Goal: Task Accomplishment & Management: Use online tool/utility

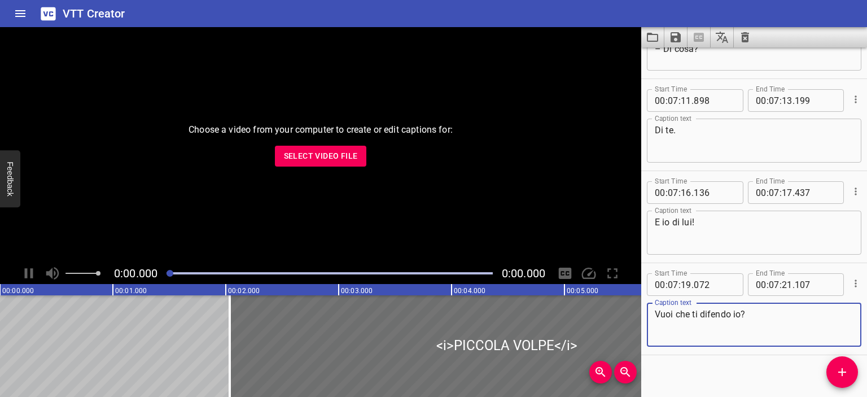
scroll to position [5313, 0]
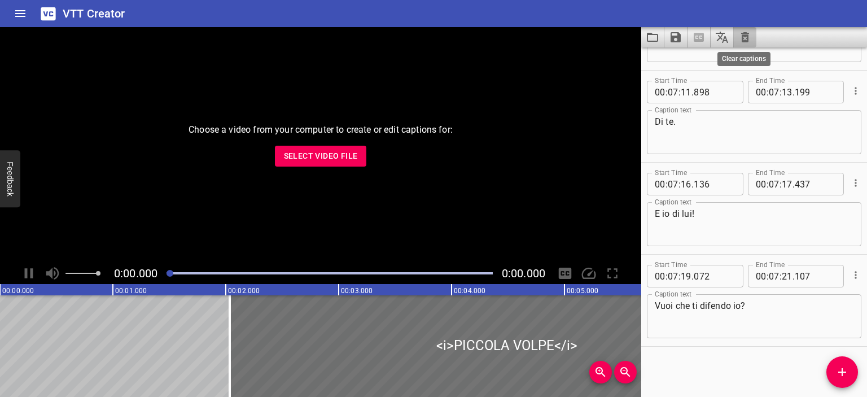
click at [749, 33] on icon "Clear captions" at bounding box center [745, 37] width 14 height 14
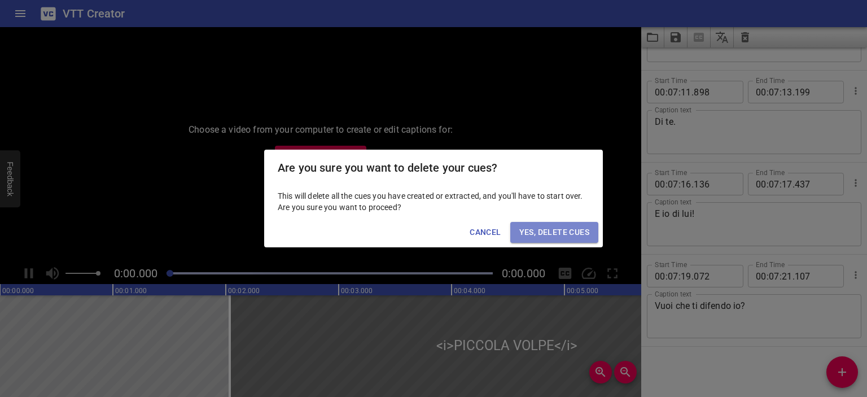
click at [571, 223] on button "Yes, Delete Cues" at bounding box center [554, 232] width 88 height 21
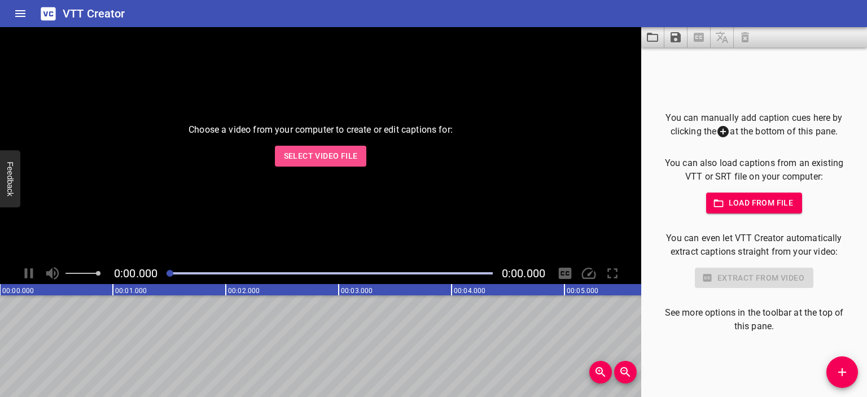
click at [336, 150] on span "Select Video File" at bounding box center [321, 156] width 74 height 14
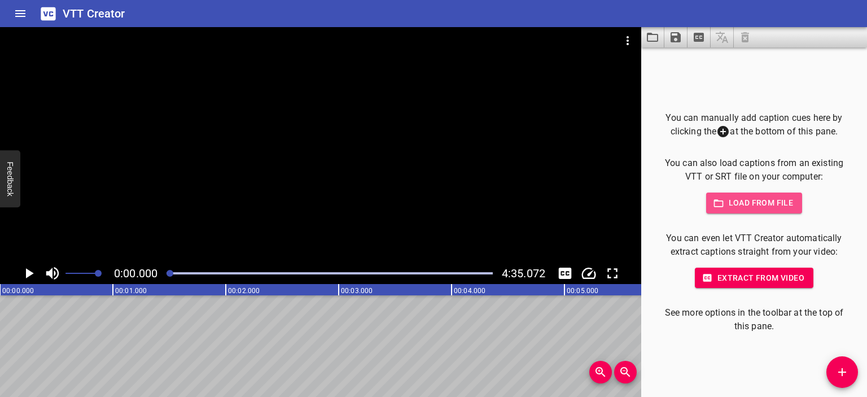
click at [781, 208] on span "Load from file" at bounding box center [754, 203] width 78 height 14
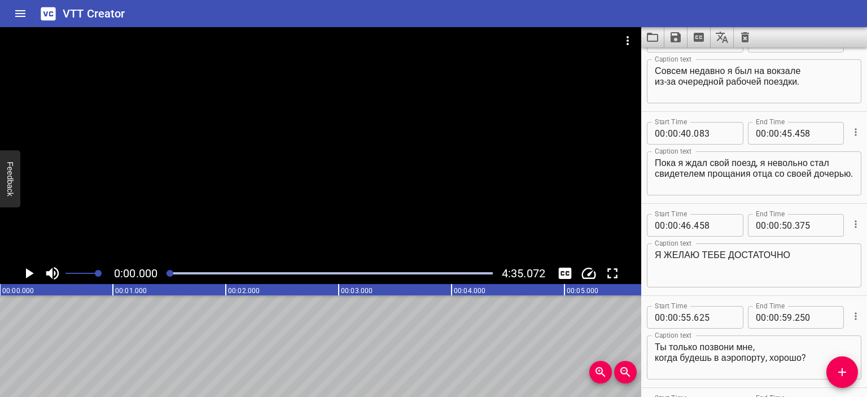
scroll to position [0, 0]
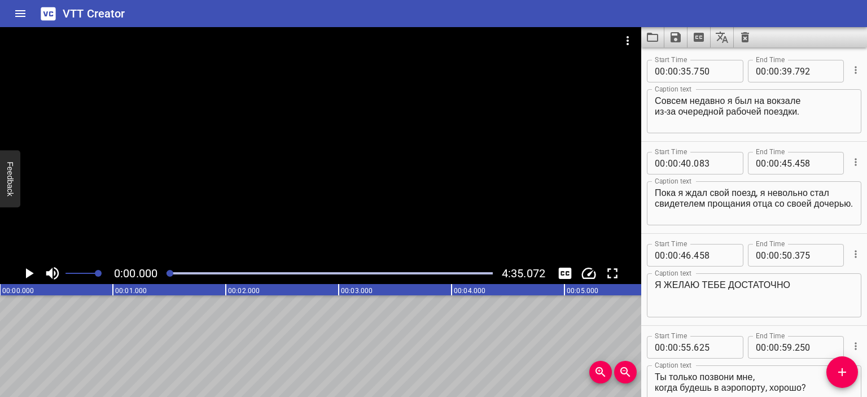
type textarea "Я желаю тебе достаточно встреч, чтобы пережить расставание."
click at [680, 32] on icon "Save captions to file" at bounding box center [676, 37] width 14 height 14
click at [699, 56] on li "Save to VTT file" at bounding box center [705, 62] width 83 height 20
click at [361, 126] on div at bounding box center [320, 144] width 641 height 235
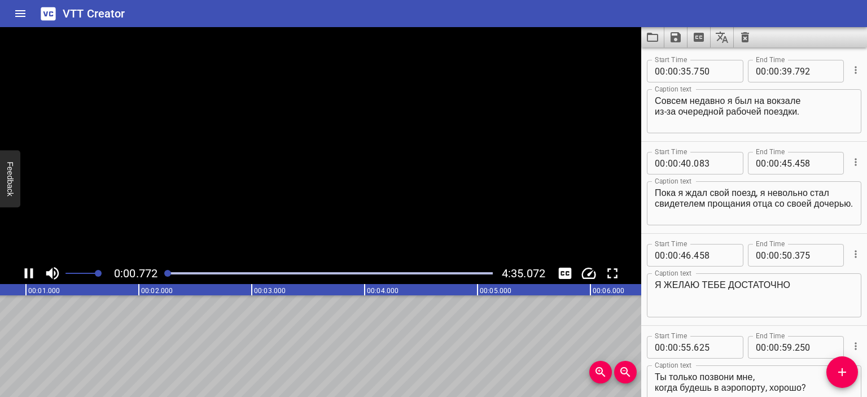
click at [361, 126] on video at bounding box center [320, 144] width 641 height 235
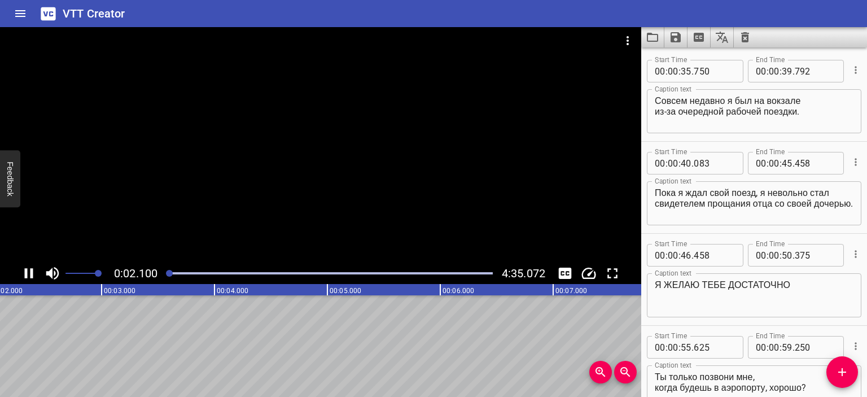
click at [346, 145] on div at bounding box center [320, 144] width 641 height 235
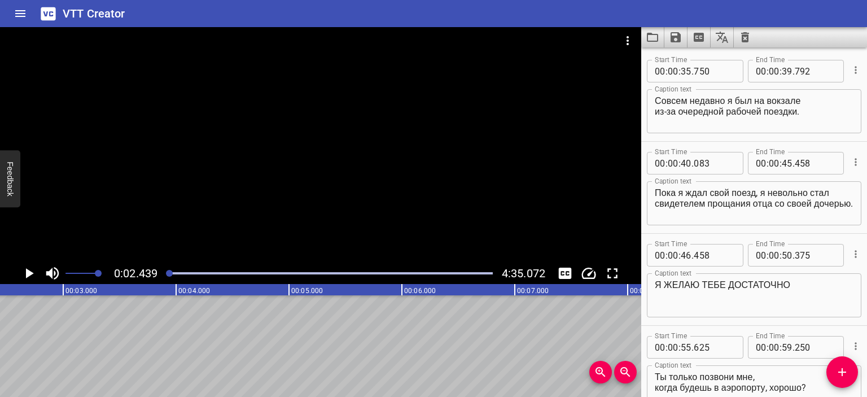
click at [656, 103] on textarea "Совсем недавно я был на вокзале из-за очередной рабочей поездки." at bounding box center [753, 111] width 199 height 32
drag, startPoint x: 811, startPoint y: 119, endPoint x: 653, endPoint y: 98, distance: 160.0
click at [653, 98] on div "Совсем недавно я был на вокзале из-за очередной рабочей поездки. Caption text" at bounding box center [754, 111] width 214 height 44
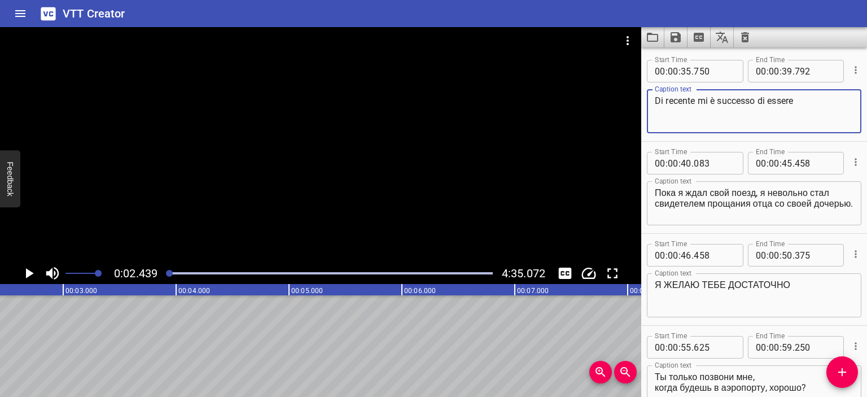
paste textarea "alla stazione ferroviaria per un altro viaggio di lavoro."
click at [693, 108] on textarea "Di recente mi è successo di essere alla stazione ferroviaria per un altro viagg…" at bounding box center [753, 111] width 199 height 32
type textarea "Di recente mi è successo di essere alla stazione ferroviaria per un altro viagg…"
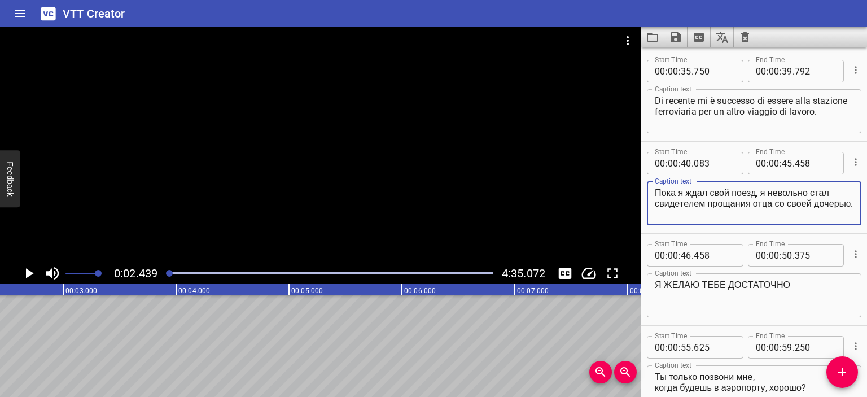
drag, startPoint x: 701, startPoint y: 209, endPoint x: 654, endPoint y: 191, distance: 49.7
click at [654, 191] on textarea "Пока я ждал свой поезд, я невольно стал свидетелем прощания отца со своей дочер…" at bounding box center [753, 203] width 199 height 32
paste textarea "Mentre aspettavo il mio treno, sono diventato involontariamente testimone dell'…"
type textarea "Mentre aspettavo il mio treno, sono diventato involontariamente testimone dell'…"
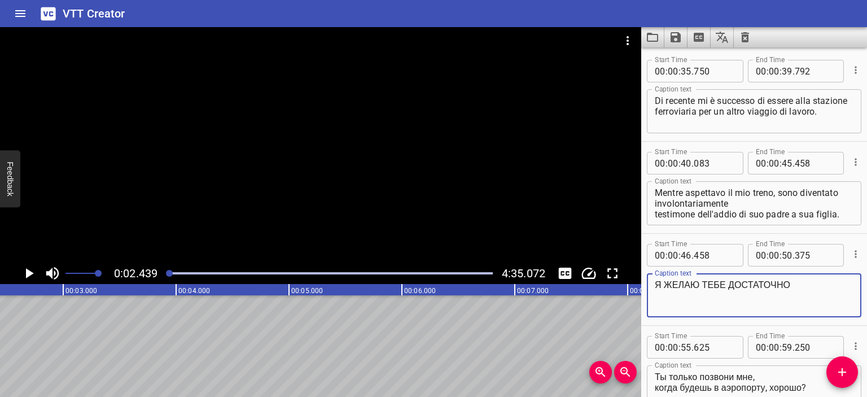
drag, startPoint x: 793, startPoint y: 281, endPoint x: 650, endPoint y: 287, distance: 143.4
click at [650, 287] on div "Я ЖЕЛАЮ ТЕБЕ ДОСТАТОЧНО Caption text" at bounding box center [754, 295] width 214 height 44
paste textarea "TI AUGURO ABBASTANZA"
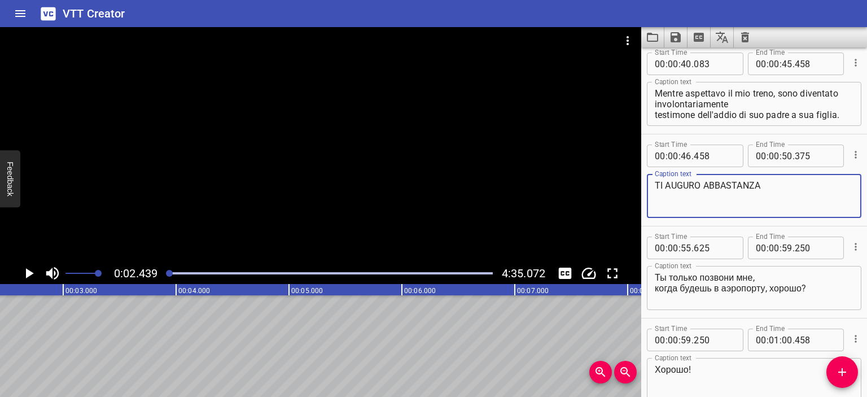
scroll to position [143, 0]
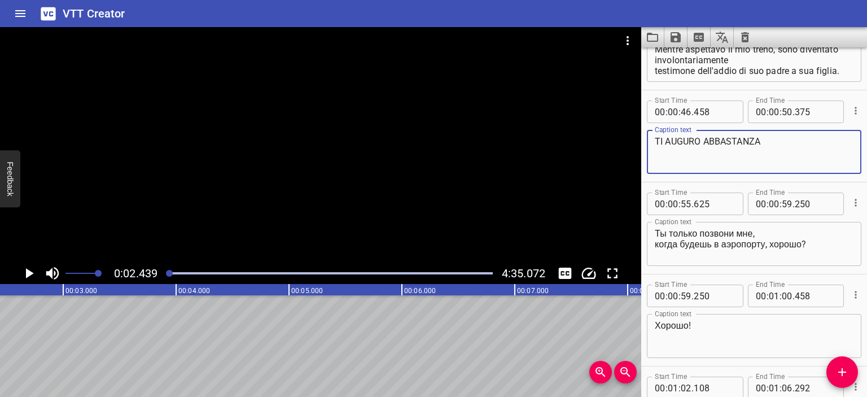
type textarea "TI AUGURO ABBASTANZA"
click at [654, 234] on textarea "Ты только позвони мне, когда будешь в аэропорту, хорошо?" at bounding box center [753, 244] width 199 height 32
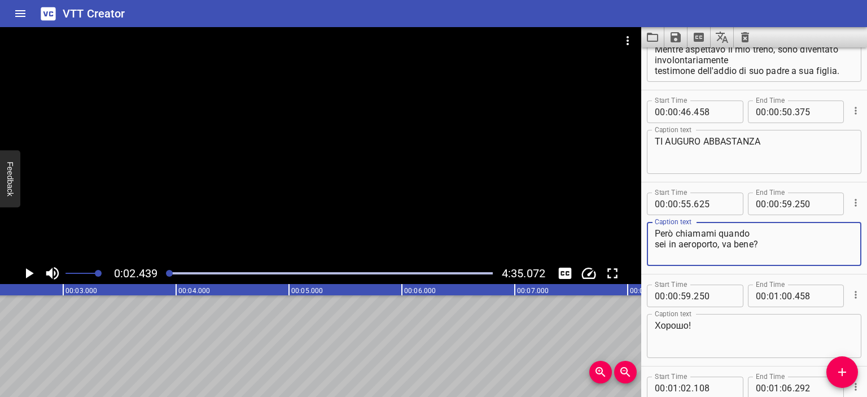
drag, startPoint x: 716, startPoint y: 234, endPoint x: 639, endPoint y: 234, distance: 77.3
click at [639, 234] on main "0:02.439 4:35.072 00:00.000 00:01.000 00:02.000 00:03.000 00:04.000 00:05.000 0…" at bounding box center [433, 212] width 867 height 370
type textarea "Basta che mi chiami quando sei in aeroporto, va bene?"
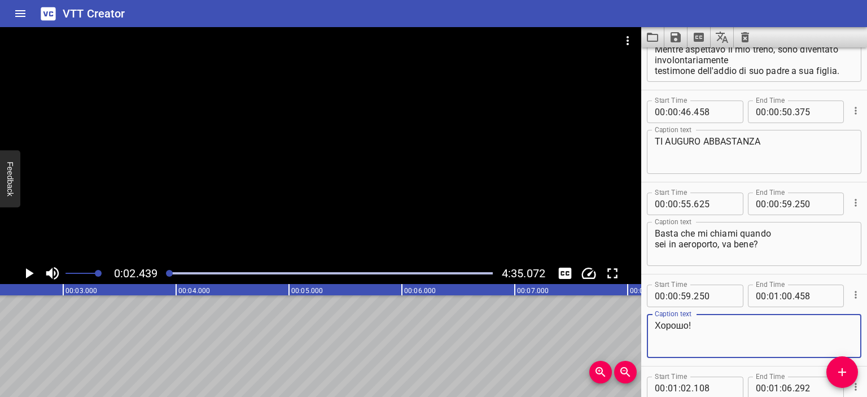
drag, startPoint x: 688, startPoint y: 328, endPoint x: 626, endPoint y: 327, distance: 62.6
click at [626, 327] on main "0:02.439 4:35.072 00:00.000 00:01.000 00:02.000 00:03.000 00:04.000 00:05.000 0…" at bounding box center [433, 212] width 867 height 370
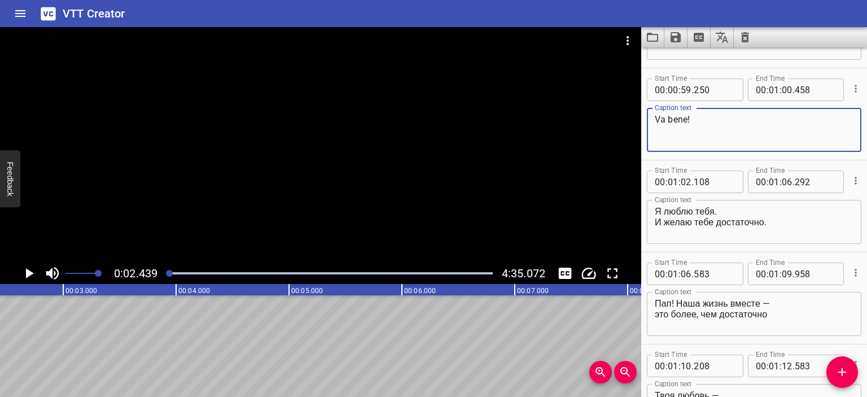
scroll to position [354, 0]
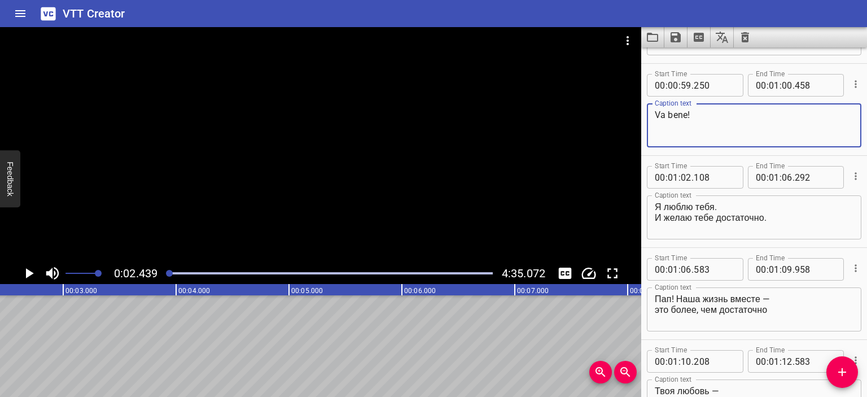
type textarea "Va bene!"
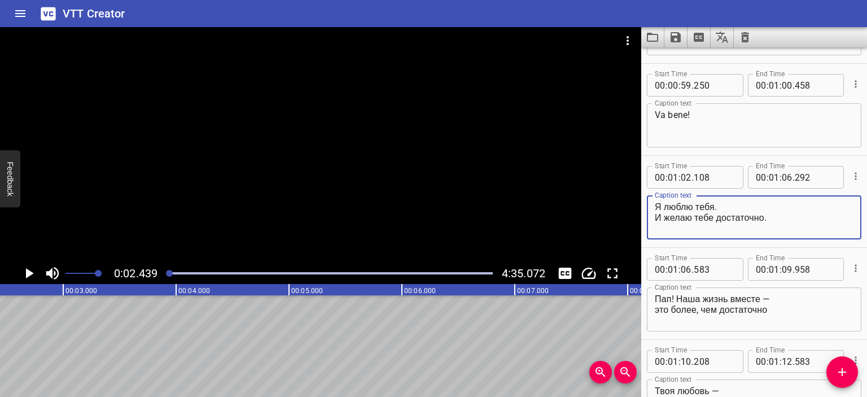
drag, startPoint x: 715, startPoint y: 207, endPoint x: 631, endPoint y: 203, distance: 83.6
click at [631, 203] on main "0:02.439 4:35.072 00:00.000 00:01.000 00:02.000 00:03.000 00:04.000 00:05.000 0…" at bounding box center [433, 212] width 867 height 370
drag, startPoint x: 654, startPoint y: 212, endPoint x: 719, endPoint y: 215, distance: 65.5
click at [718, 215] on div "Ti amo. И желаю тебе достаточно. Caption text" at bounding box center [754, 217] width 214 height 44
drag, startPoint x: 766, startPoint y: 217, endPoint x: 627, endPoint y: 217, distance: 138.8
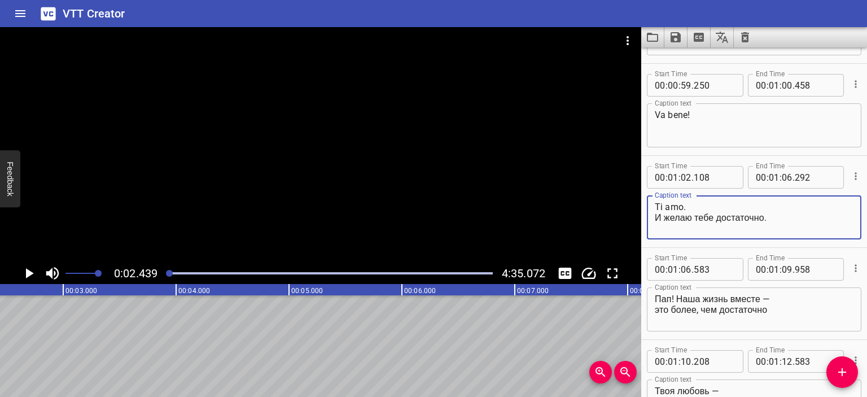
click at [627, 217] on main "0:02.439 4:35.072 00:00.000 00:01.000 00:02.000 00:03.000 00:04.000 00:05.000 0…" at bounding box center [433, 212] width 867 height 370
drag, startPoint x: 682, startPoint y: 207, endPoint x: 666, endPoint y: 208, distance: 15.8
click at [666, 208] on textarea "Ti amo. E ti auguro abbastanza." at bounding box center [753, 217] width 199 height 32
type textarea "Ti voglio bene. E ti auguro abbastanza."
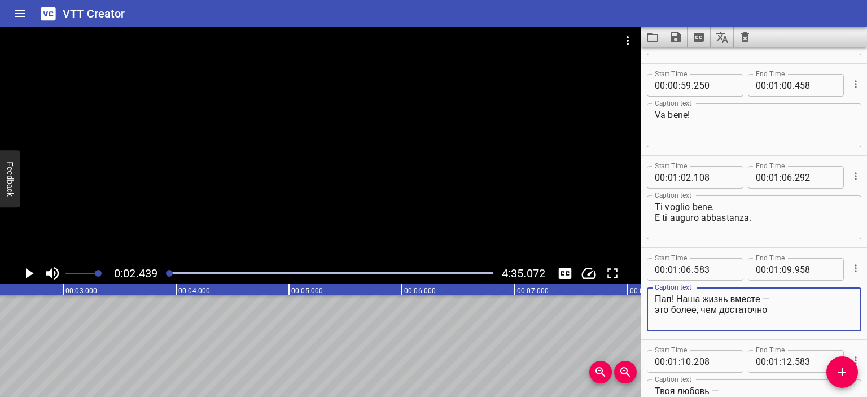
drag, startPoint x: 657, startPoint y: 296, endPoint x: 670, endPoint y: 296, distance: 13.5
click at [670, 296] on textarea "Пап! Наша жизнь вместе — это более, чем достаточно" at bounding box center [753, 309] width 199 height 32
drag, startPoint x: 672, startPoint y: 297, endPoint x: 769, endPoint y: 298, distance: 97.0
click at [769, 298] on textarea "Pa! Наша жизнь вместе — это более, чем достаточно" at bounding box center [753, 309] width 199 height 32
drag, startPoint x: 772, startPoint y: 310, endPoint x: 643, endPoint y: 313, distance: 129.2
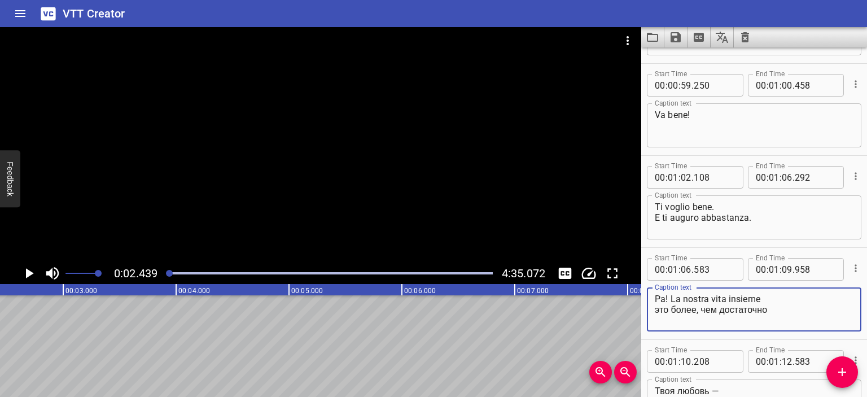
click at [643, 313] on div "Start Time 00 : 01 : 06 . 583 Start Time End Time 00 : 01 : 09 . 958 End Time C…" at bounding box center [754, 293] width 226 height 91
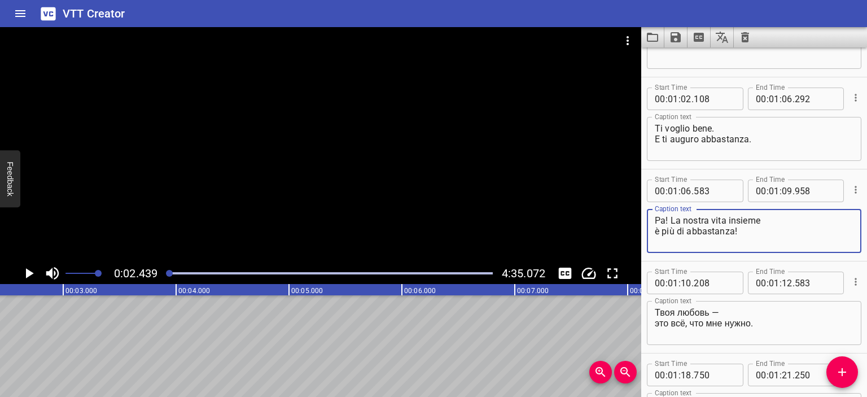
scroll to position [442, 0]
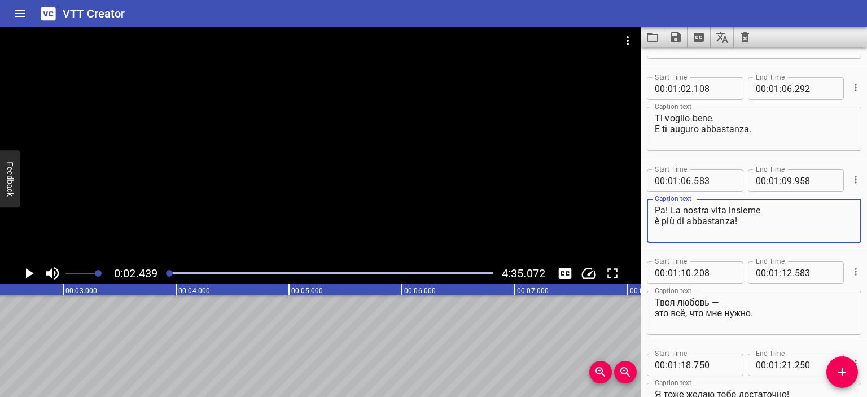
type textarea "Pa! La nostra vita insieme è più di abbastanza!"
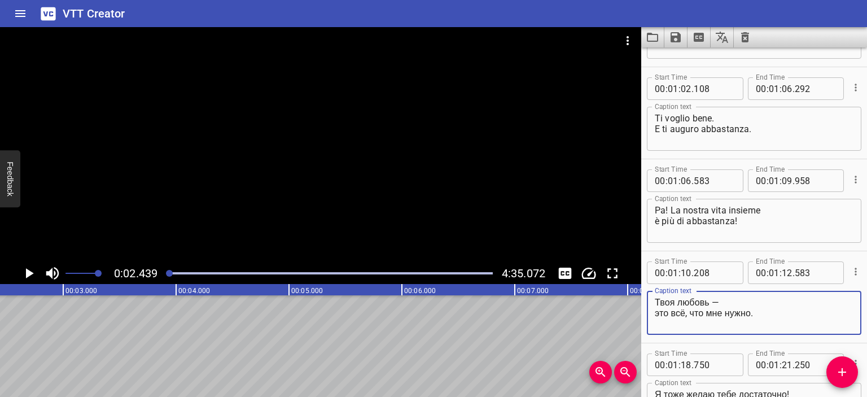
drag, startPoint x: 720, startPoint y: 304, endPoint x: 654, endPoint y: 303, distance: 66.6
click at [654, 303] on div "Твоя любовь — это всё, что мне нужно. Caption text" at bounding box center [754, 313] width 214 height 44
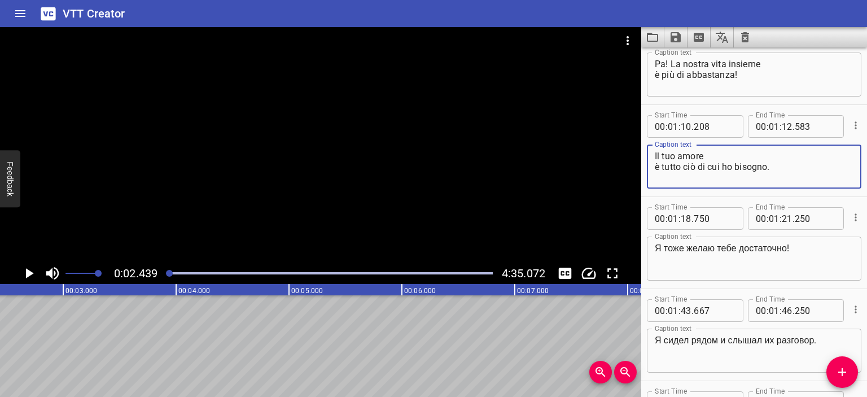
scroll to position [591, 0]
type textarea "Il tuo amore è tutto ciò di cui ho bisogno."
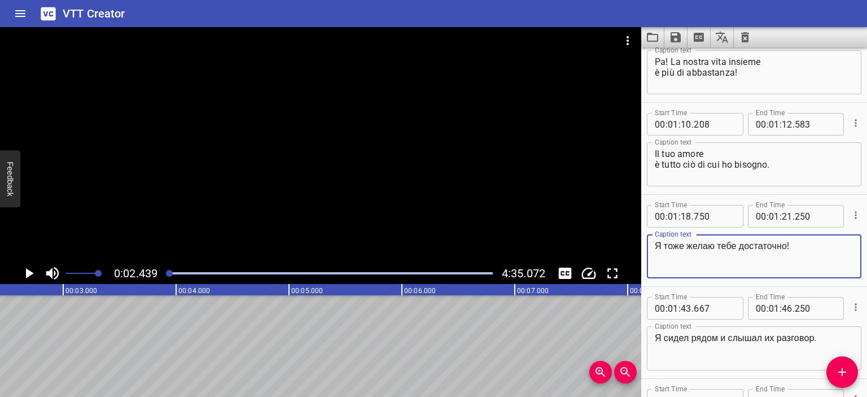
drag, startPoint x: 787, startPoint y: 248, endPoint x: 641, endPoint y: 247, distance: 146.1
click at [641, 247] on div "Start Time 00 : 01 : 18 . 750 Start Time End Time 00 : 01 : 21 . 250 End Time C…" at bounding box center [754, 240] width 226 height 91
type textarea "Anche io ti auguro abbastanza!"
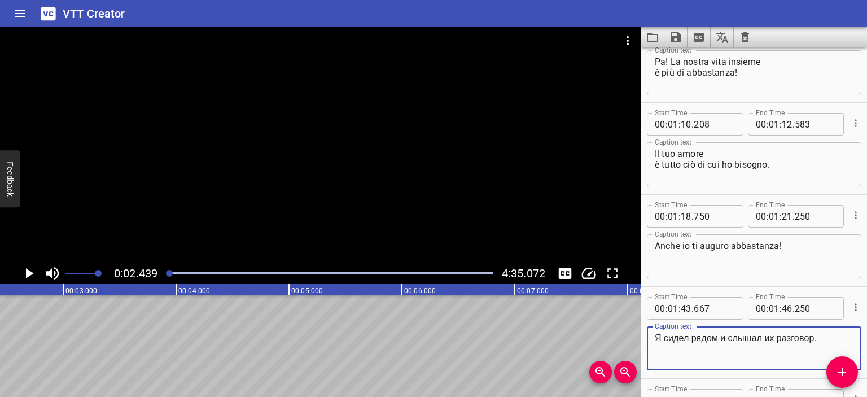
drag, startPoint x: 818, startPoint y: 338, endPoint x: 654, endPoint y: 337, distance: 163.1
click at [654, 337] on textarea "Я сидел рядом и слышал их разговор." at bounding box center [753, 348] width 199 height 32
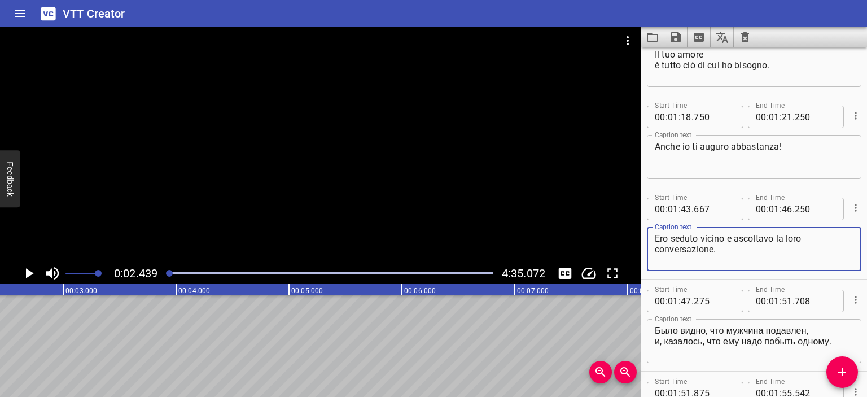
scroll to position [740, 0]
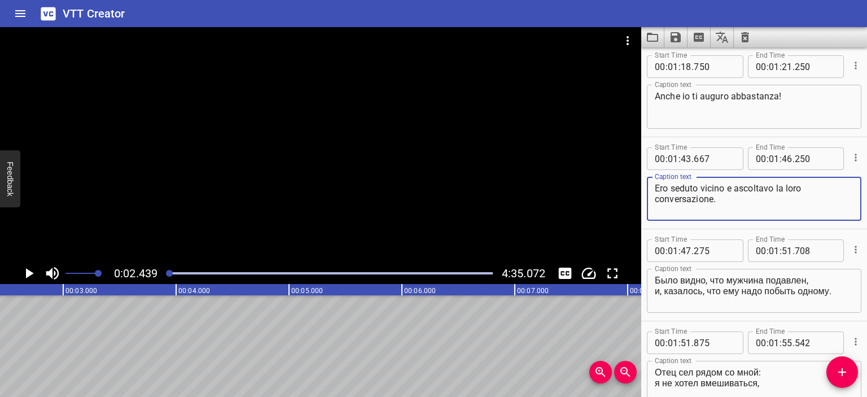
type textarea "Ero seduto vicino e ascoltavo la loro conversazione."
click at [442, 162] on div at bounding box center [320, 144] width 641 height 235
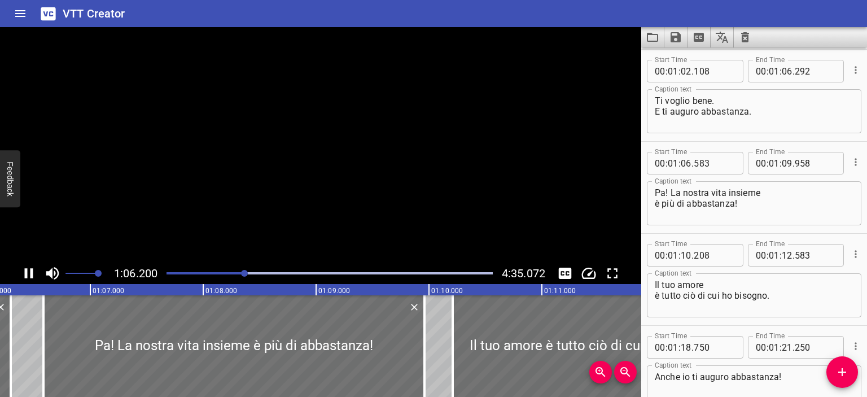
scroll to position [0, 0]
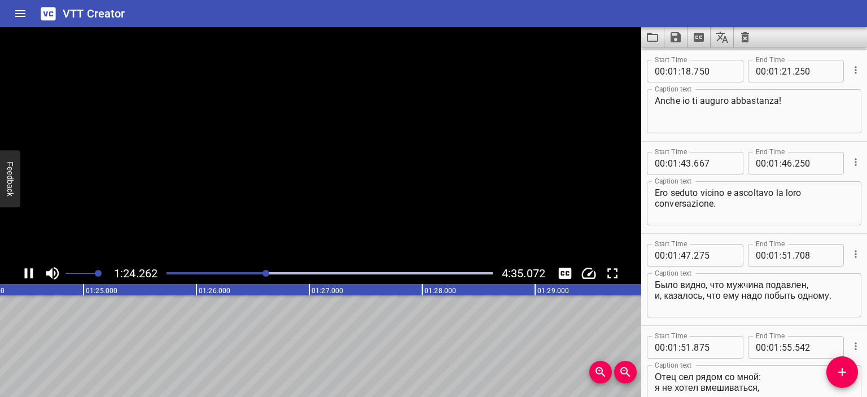
click at [362, 149] on video at bounding box center [320, 144] width 641 height 235
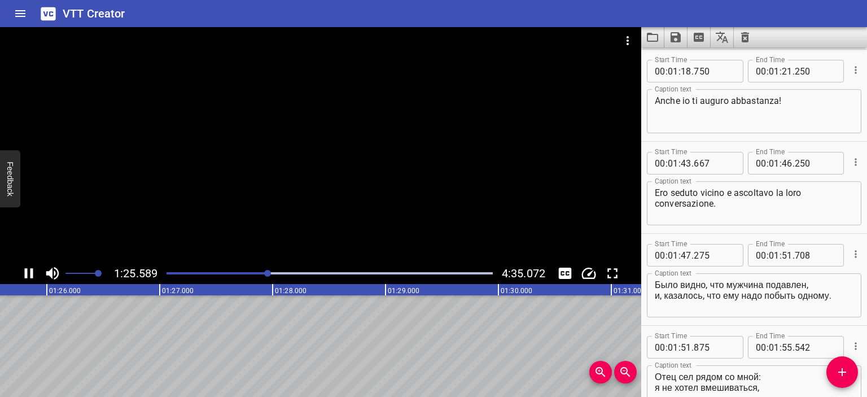
click at [364, 124] on div at bounding box center [320, 144] width 641 height 235
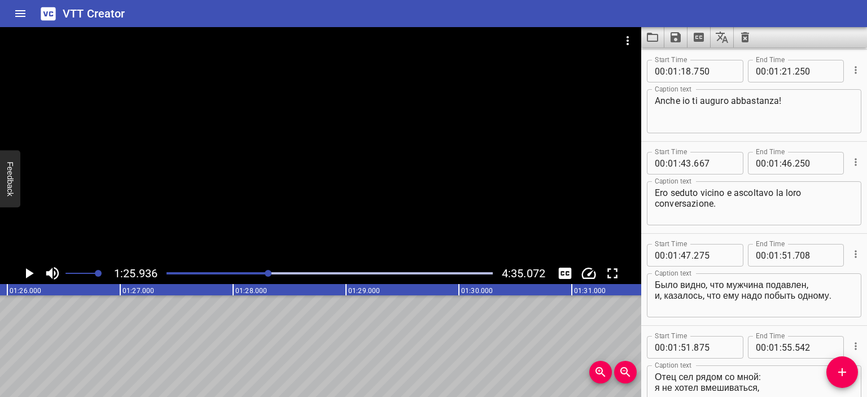
click at [424, 139] on div at bounding box center [320, 144] width 641 height 235
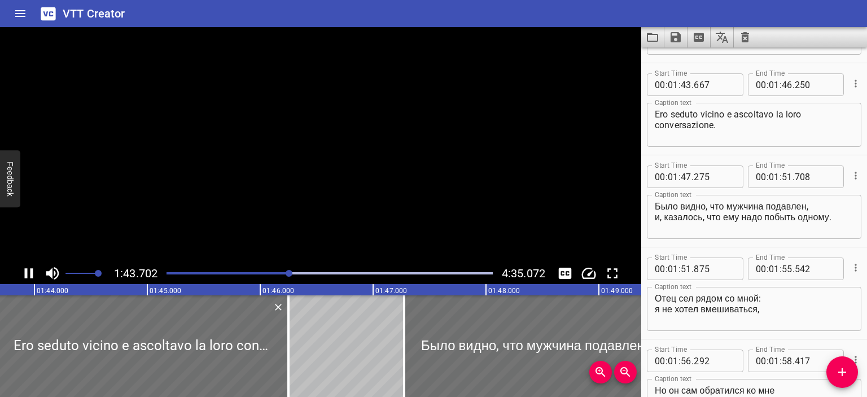
scroll to position [828, 0]
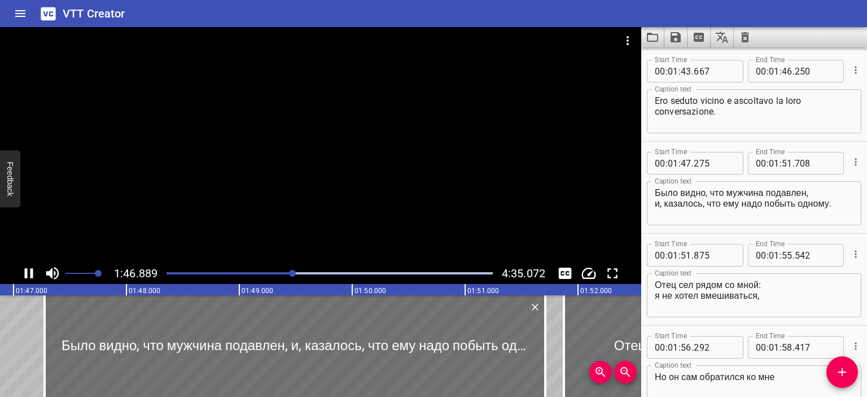
click at [401, 139] on div at bounding box center [320, 144] width 641 height 235
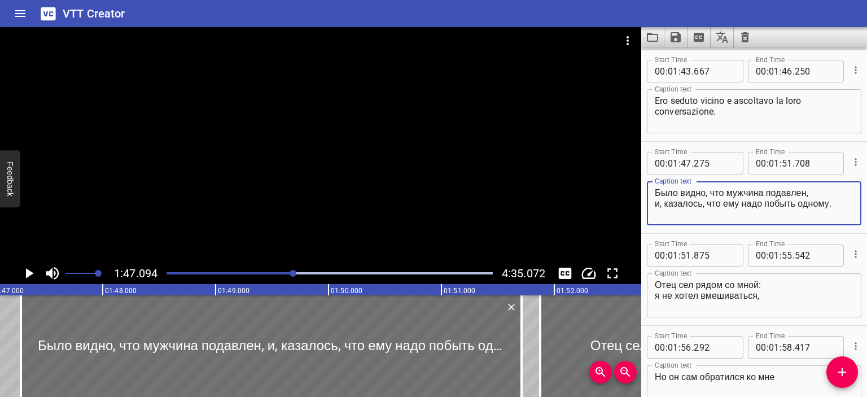
drag, startPoint x: 836, startPoint y: 207, endPoint x: 649, endPoint y: 196, distance: 187.1
click at [649, 196] on div "Было видно, что мужчина подавлен, и, казалось, что ему надо побыть одному. Cap…" at bounding box center [754, 203] width 214 height 44
paste textarea "Si vedeva che l'uomo era depresso e sembrava che avesse bisogno di stare da solo"
drag, startPoint x: 794, startPoint y: 192, endPoint x: 759, endPoint y: 194, distance: 35.0
click at [759, 194] on textarea "Si vedeva che l'uomo era depresso e sembrava che avesse bisogno di stare da sol…" at bounding box center [753, 203] width 199 height 32
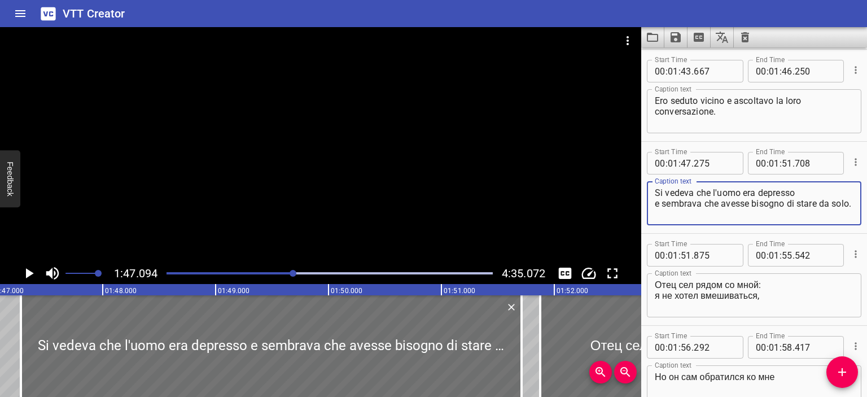
type textarea "Si vedeva che l'uomo era depresso e sembrava che avesse bisogno di stare da sol…"
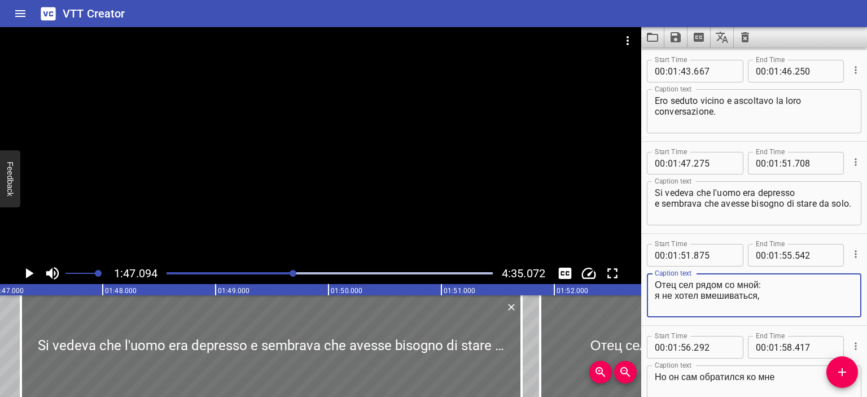
drag, startPoint x: 771, startPoint y: 296, endPoint x: 650, endPoint y: 282, distance: 122.1
click at [650, 282] on div "Отец сел рядом со мной: я не хотел вмешиваться, Caption text" at bounding box center [754, 295] width 214 height 44
paste textarea "Il padre si sedette accanto a me: non volevo interferire"
drag, startPoint x: 697, startPoint y: 282, endPoint x: 727, endPoint y: 286, distance: 29.6
click at [727, 286] on textarea "Il padre si sedette accanto a me: non volevo interferire," at bounding box center [753, 295] width 199 height 32
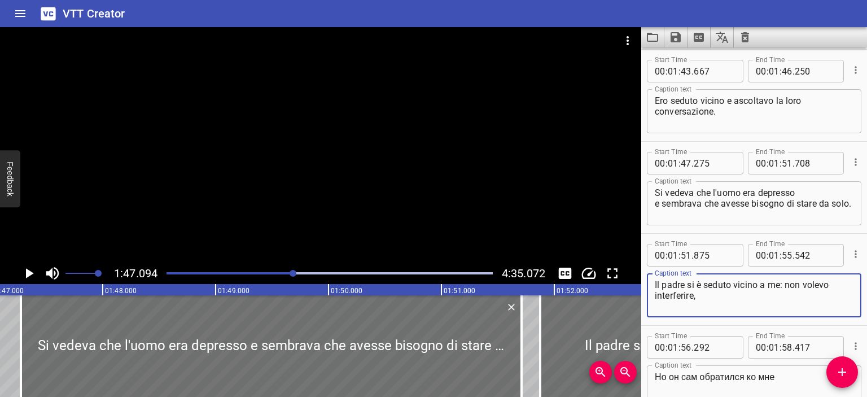
click at [784, 285] on textarea "Il padre si è seduto vicino a me: non volevo interferire," at bounding box center [753, 295] width 199 height 32
drag, startPoint x: 701, startPoint y: 295, endPoint x: 739, endPoint y: 295, distance: 38.4
click at [739, 295] on textarea "Il padre si è seduto vicino a me: non volevo interferire," at bounding box center [753, 295] width 199 height 32
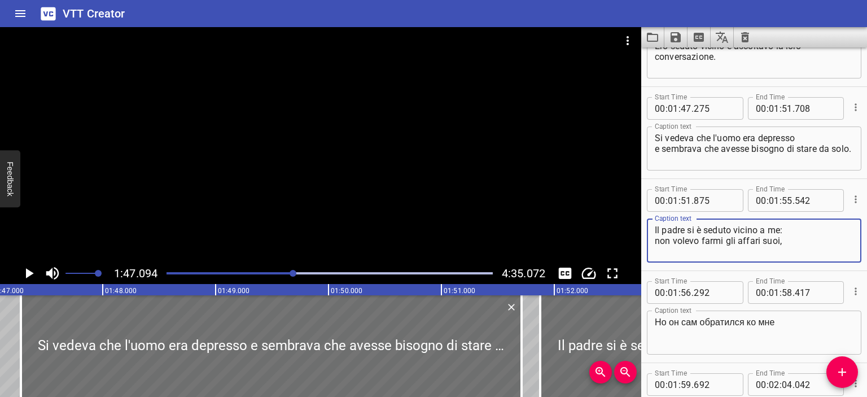
scroll to position [884, 0]
type textarea "Il padre si è seduto vicino a me: non volevo farmi gli affari suoi,"
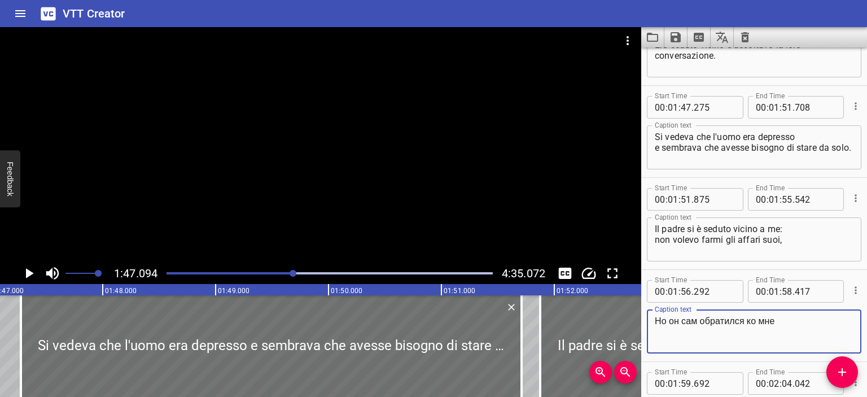
drag, startPoint x: 783, startPoint y: 324, endPoint x: 651, endPoint y: 321, distance: 132.6
click at [651, 321] on div "Но он сам обратился ко мне Caption text" at bounding box center [754, 331] width 214 height 44
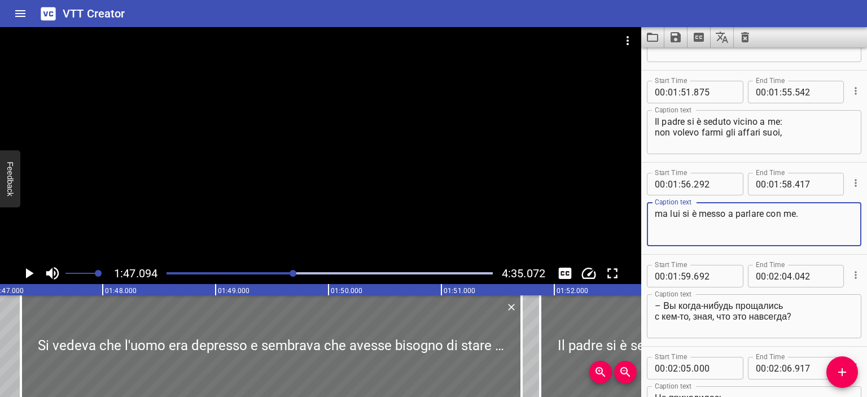
scroll to position [1014, 0]
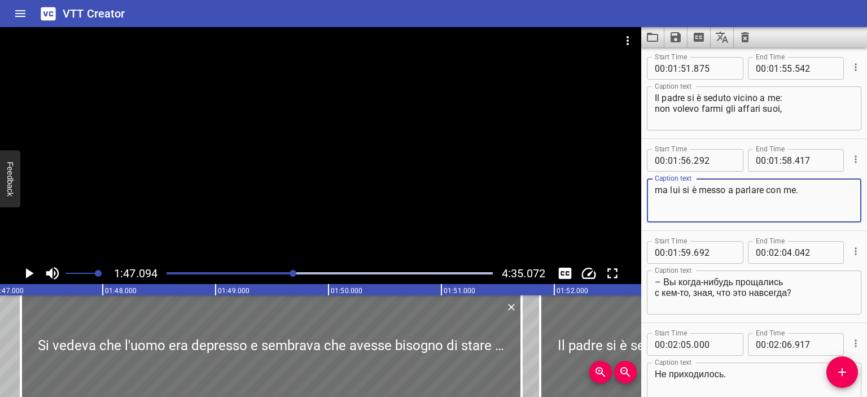
type textarea "ma lui si è messo a parlare con me."
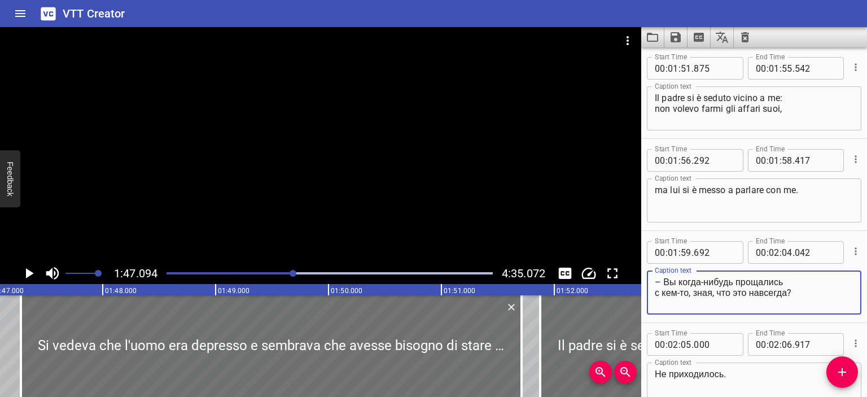
drag, startPoint x: 664, startPoint y: 283, endPoint x: 788, endPoint y: 279, distance: 123.6
click at [788, 279] on textarea "– Вы когда-нибудь прощались с кем-то, зная, что это навсегда?" at bounding box center [753, 292] width 199 height 32
drag, startPoint x: 797, startPoint y: 289, endPoint x: 665, endPoint y: 282, distance: 131.7
click at [665, 282] on textarea "– Вы когда-нибудь прощались с кем-то, зная, что это навсегда?" at bounding box center [753, 292] width 199 height 32
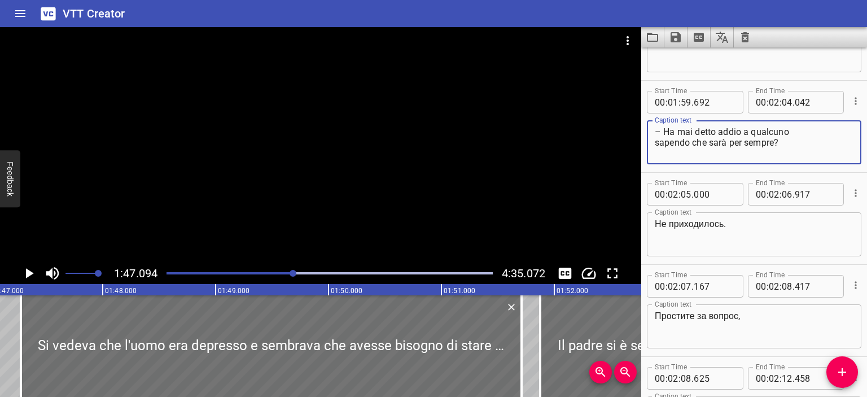
scroll to position [1166, 0]
type textarea "– Ha mai detto addio a qualcuno sapendo che sarà per sempre?"
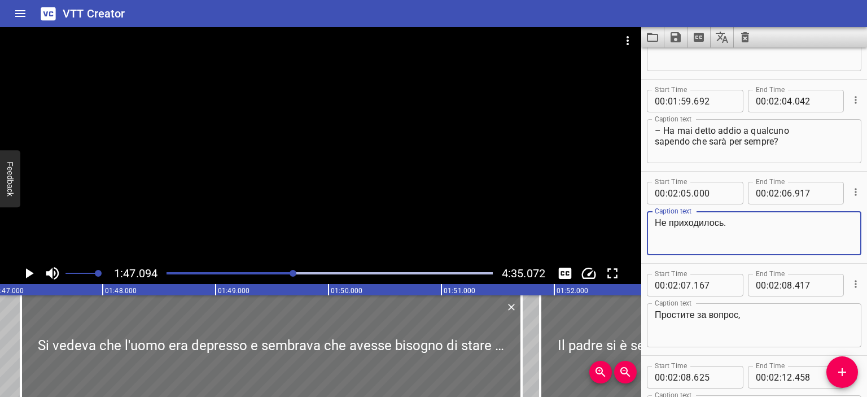
drag, startPoint x: 724, startPoint y: 223, endPoint x: 624, endPoint y: 228, distance: 100.6
click at [624, 228] on main "1:47.094 4:35.072 00:00.000 00:01.000 00:02.000 00:03.000 00:04.000 00:05.000 0…" at bounding box center [433, 212] width 867 height 370
click at [702, 231] on textarea "Не приходилось." at bounding box center [753, 233] width 199 height 32
drag, startPoint x: 728, startPoint y: 221, endPoint x: 639, endPoint y: 221, distance: 89.1
click at [639, 221] on main "1:47.094 4:35.072 00:00.000 00:01.000 00:02.000 00:03.000 00:04.000 00:05.000 0…" at bounding box center [433, 212] width 867 height 370
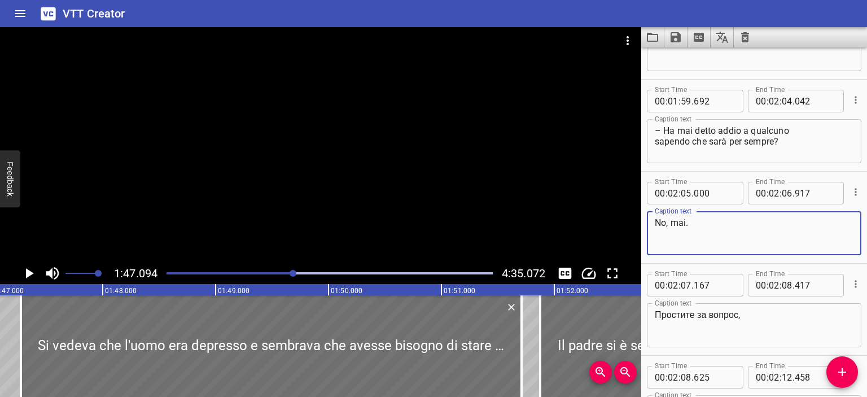
type textarea "No, mai."
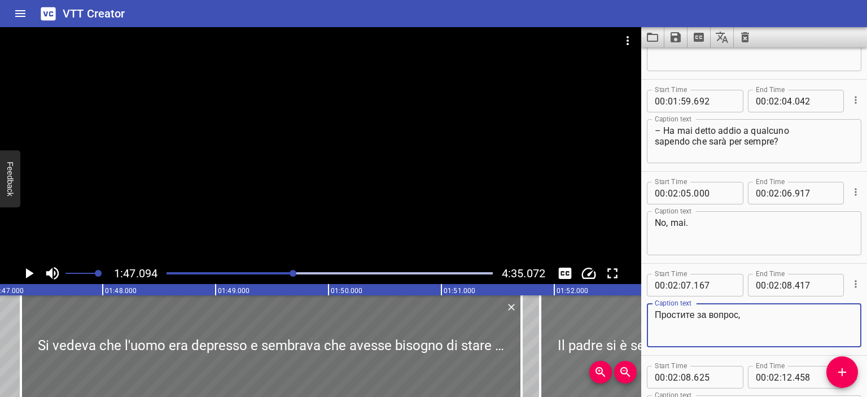
drag, startPoint x: 740, startPoint y: 314, endPoint x: 609, endPoint y: 318, distance: 130.4
click at [609, 318] on main "1:47.094 4:35.072 00:00.000 00:01.000 00:02.000 00:03.000 00:04.000 00:05.000 0…" at bounding box center [433, 212] width 867 height 370
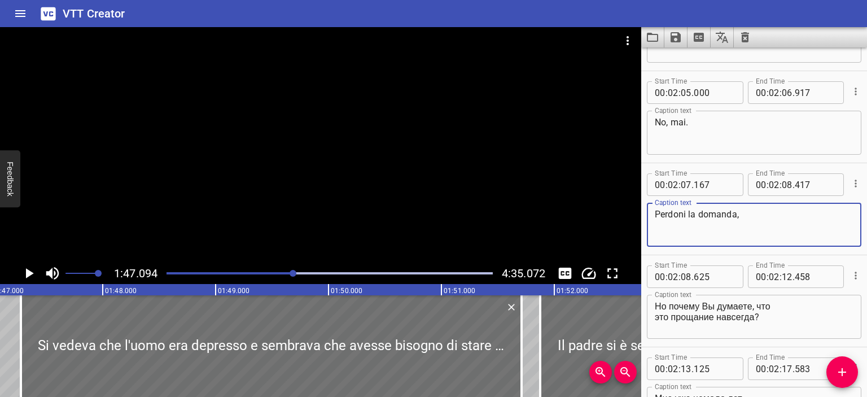
scroll to position [1281, 0]
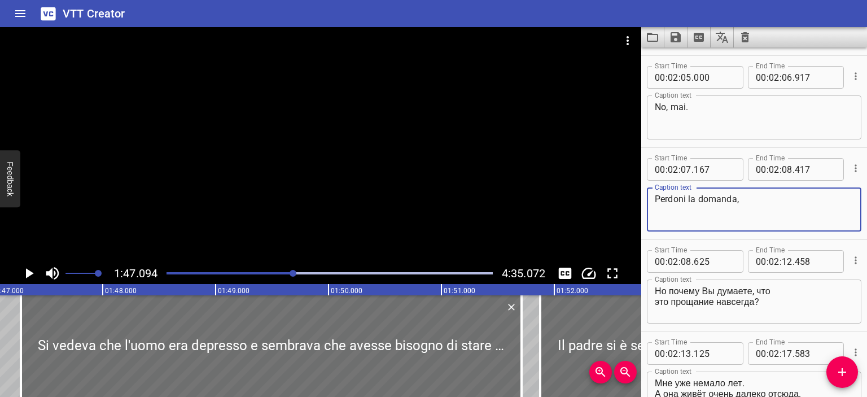
type textarea "Perdoni la domanda,"
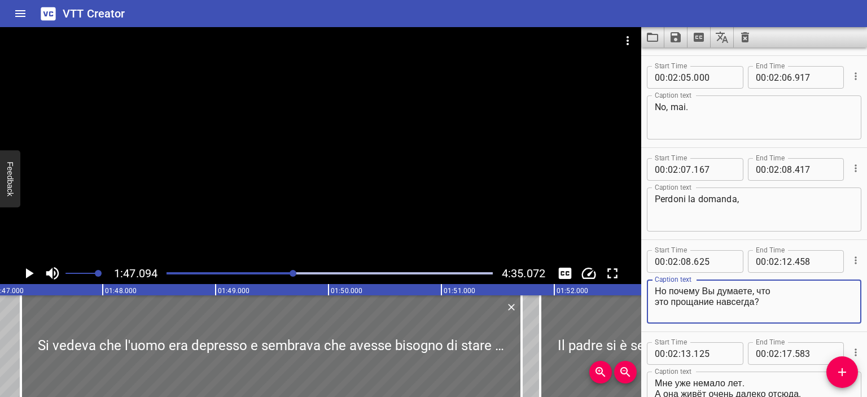
drag, startPoint x: 756, startPoint y: 301, endPoint x: 645, endPoint y: 289, distance: 111.7
click at [645, 289] on div "Start Time 00 : 02 : 08 . 625 Start Time End Time 00 : 02 : 12 . 458 End Time C…" at bounding box center [754, 285] width 226 height 91
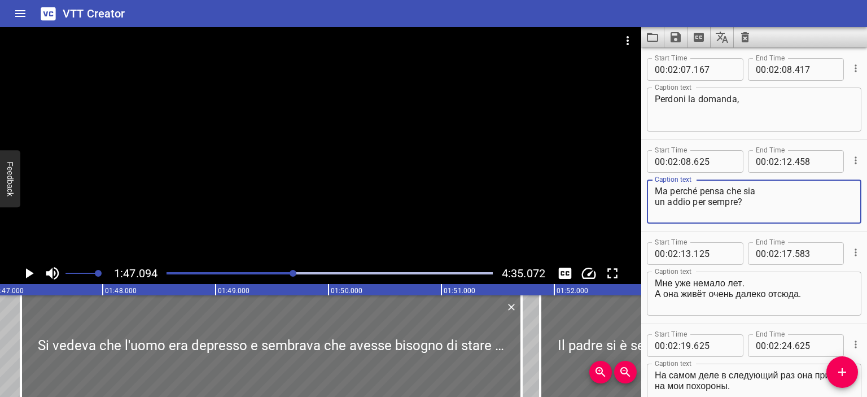
scroll to position [1382, 0]
type textarea "Ma perché pensa che sia un addio per sempre?"
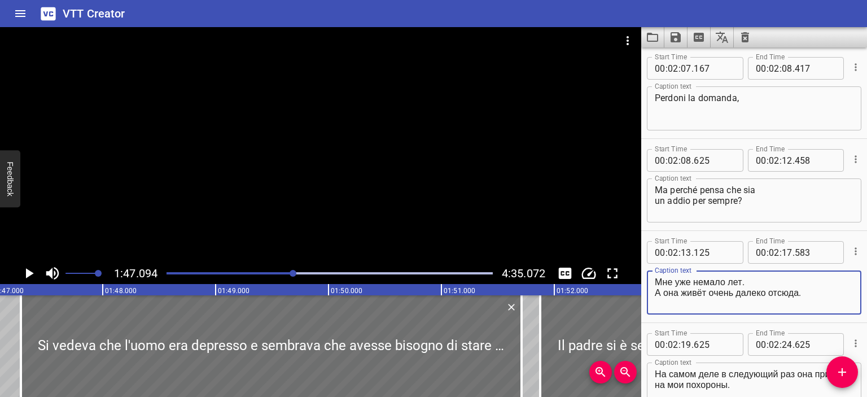
drag, startPoint x: 814, startPoint y: 289, endPoint x: 655, endPoint y: 284, distance: 159.2
click at [655, 284] on textarea "Мне уже немало лет. А она живёт очень далеко отсюда." at bounding box center [753, 292] width 199 height 32
click at [722, 276] on textarea "Мне уже немало лет. А она живёт очень далеко отсюда." at bounding box center [753, 292] width 199 height 32
drag, startPoint x: 744, startPoint y: 279, endPoint x: 653, endPoint y: 281, distance: 90.3
click at [653, 281] on div "Мне уже немало лет. А она живёт очень далеко отсюда. Caption text" at bounding box center [754, 292] width 214 height 44
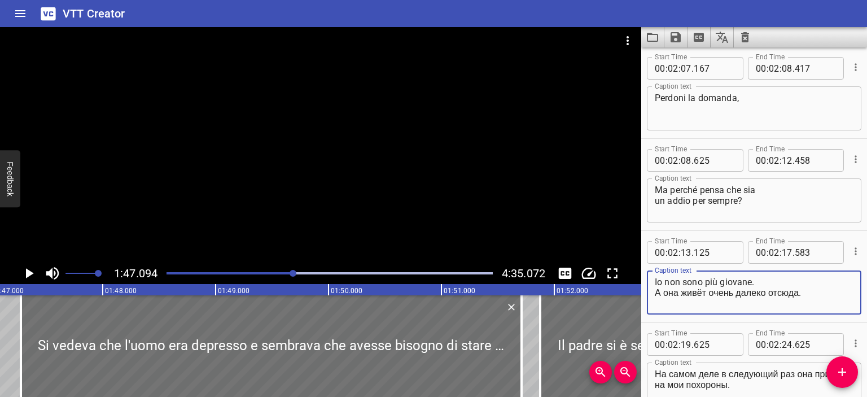
drag, startPoint x: 816, startPoint y: 296, endPoint x: 654, endPoint y: 293, distance: 162.5
click at [654, 293] on div "Io non sono più giovane. А она живёт очень далеко отсюда. Caption text" at bounding box center [754, 292] width 214 height 44
paste textarea "E lei vive molto lontano da qui"
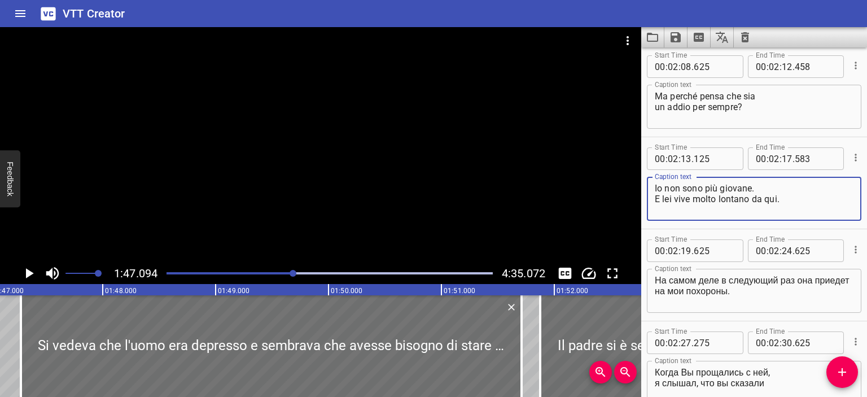
scroll to position [0, 0]
type textarea "Io non sono più giovane. E lei vive molto lontano da qui."
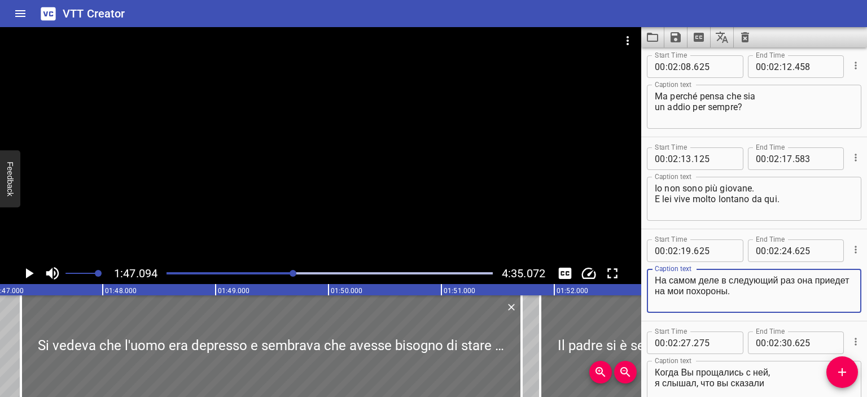
click at [657, 280] on textarea "На самом деле в следующий раз она приедет на мои похороны." at bounding box center [753, 291] width 199 height 32
drag, startPoint x: 736, startPoint y: 302, endPoint x: 650, endPoint y: 275, distance: 90.6
click at [650, 275] on div "На самом деле в следующий раз она приедет на мои похороны. Caption text" at bounding box center [754, 291] width 214 height 44
paste textarea "In effetti, la prossima volta che verrà al mio funerale"
click at [806, 280] on textarea "In effetti, la prossima volta che verrà al mio funerale." at bounding box center [753, 291] width 199 height 32
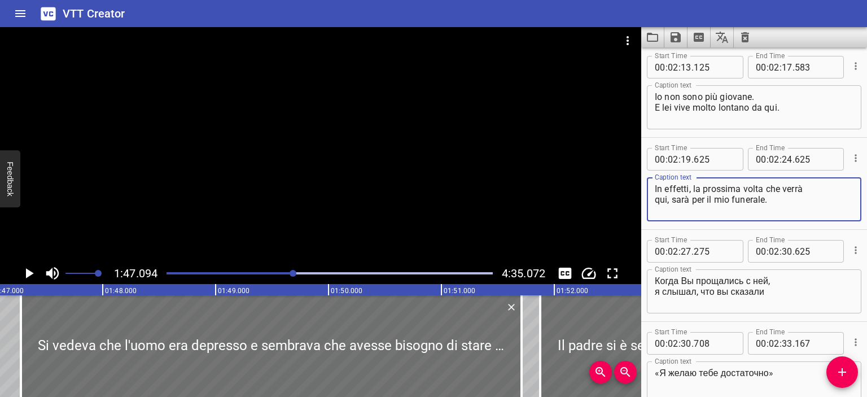
scroll to position [1568, 0]
type textarea "In effetti, la prossima volta che verrà qui, sarà per il mio funerale."
click at [514, 210] on div at bounding box center [320, 144] width 641 height 235
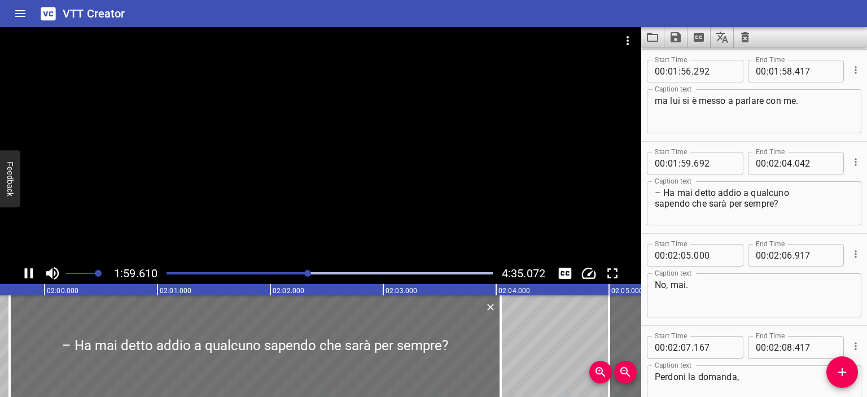
scroll to position [0, 13497]
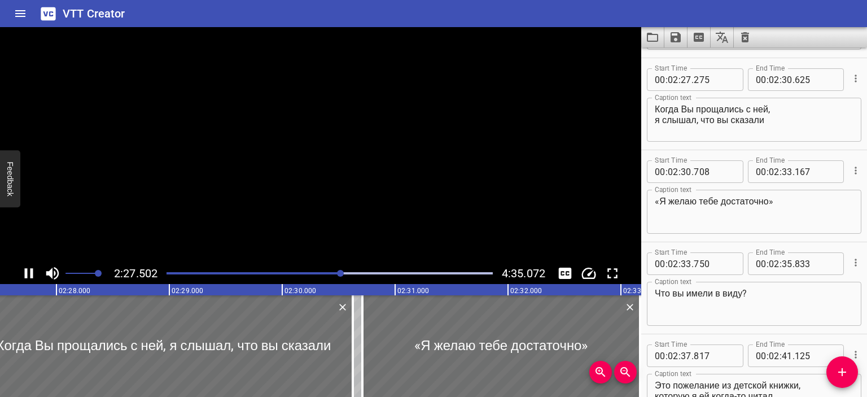
click at [393, 184] on video at bounding box center [320, 144] width 641 height 235
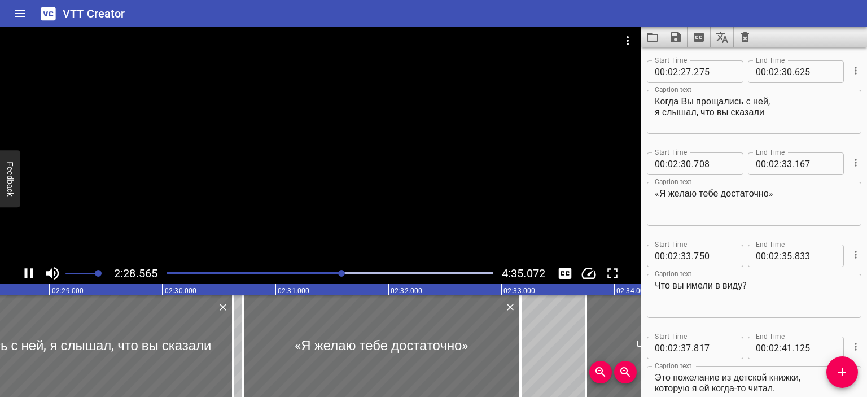
click at [372, 173] on div at bounding box center [320, 144] width 641 height 235
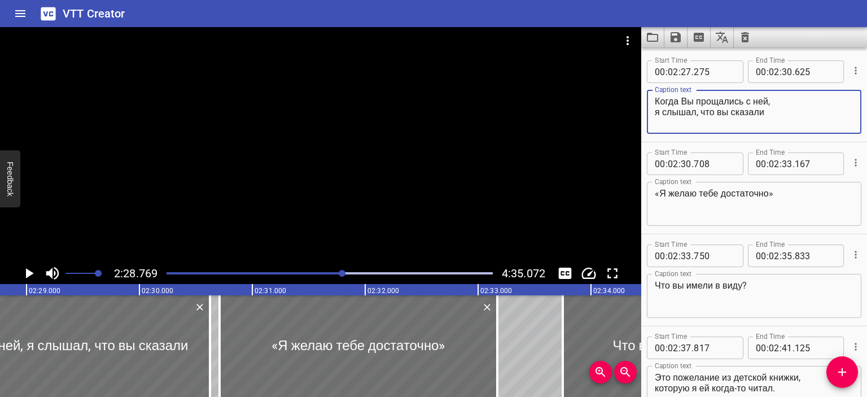
drag, startPoint x: 770, startPoint y: 109, endPoint x: 648, endPoint y: 97, distance: 122.5
click at [648, 97] on div "Когда Вы прощались с ней, я слышал, что вы сказали Caption text" at bounding box center [754, 112] width 214 height 44
type textarea "Quando l'ha salutata, ho sentito che le ha detto:"
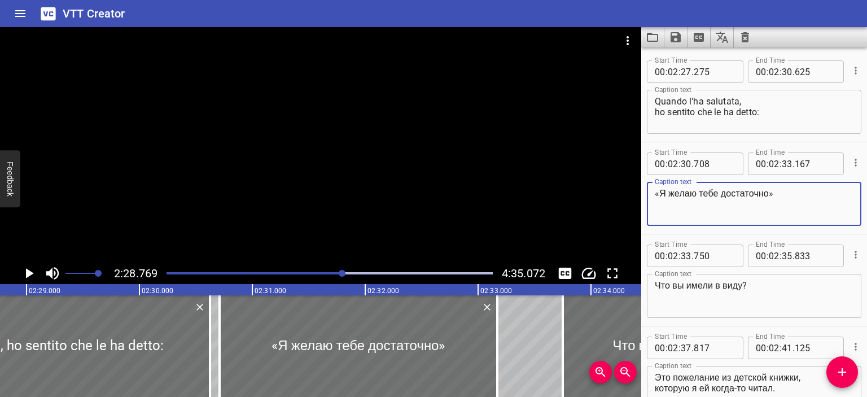
click at [658, 192] on textarea "«Я желаю тебе достаточно»" at bounding box center [753, 204] width 199 height 32
drag, startPoint x: 654, startPoint y: 192, endPoint x: 772, endPoint y: 200, distance: 117.7
click at [772, 200] on textarea "«Я желаю тебе достаточно»" at bounding box center [753, 204] width 199 height 32
type textarea ""Ti auguro abbastanza""
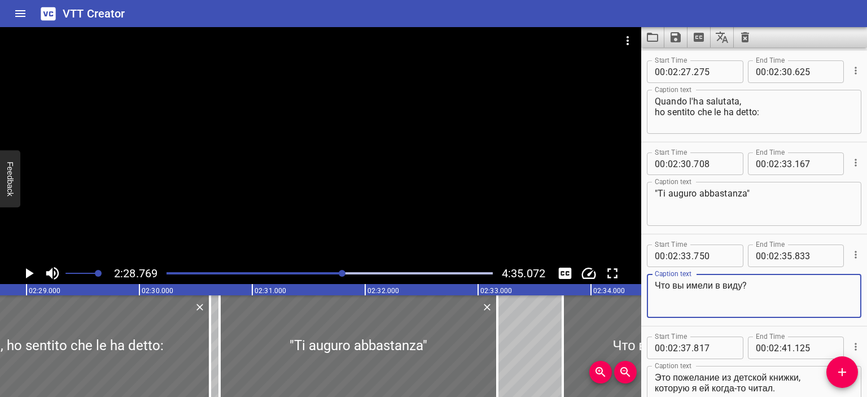
drag, startPoint x: 745, startPoint y: 282, endPoint x: 630, endPoint y: 282, distance: 115.1
click at [630, 282] on main "2:28.769 4:35.072 00:00.000 00:01.000 00:02.000 00:03.000 00:04.000 00:05.000 0…" at bounding box center [433, 212] width 867 height 370
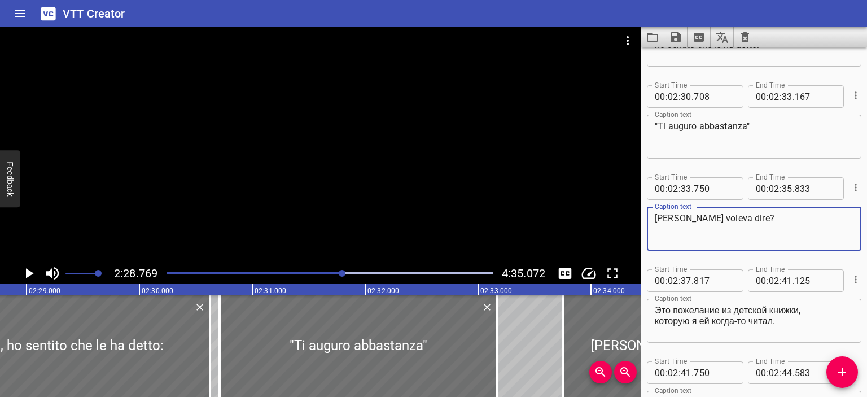
scroll to position [1814, 0]
type textarea "[PERSON_NAME] voleva dire?"
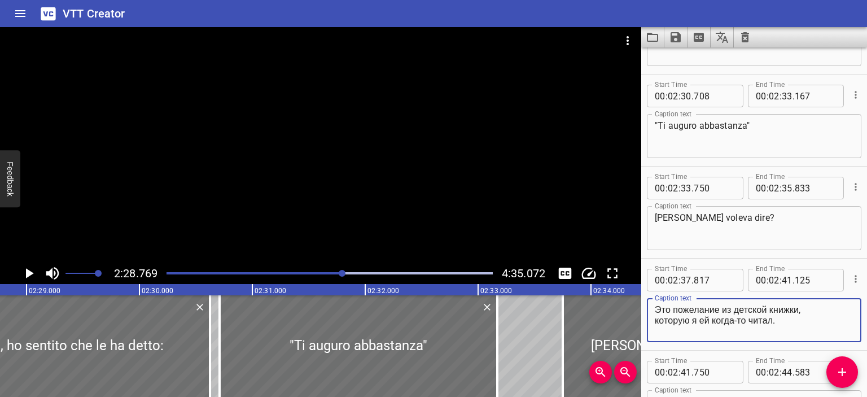
drag, startPoint x: 790, startPoint y: 319, endPoint x: 649, endPoint y: 313, distance: 140.6
click at [649, 313] on div "Это пожелание из детской книжки, которую я ей когда-то читал. Caption text" at bounding box center [754, 320] width 214 height 44
type textarea "Q"
paste textarea "un libro per bambini che le ho letto una volta."
click at [788, 309] on textarea "Questa è una frase che viene da un libro per bambini che le ho letto una volta." at bounding box center [753, 320] width 199 height 32
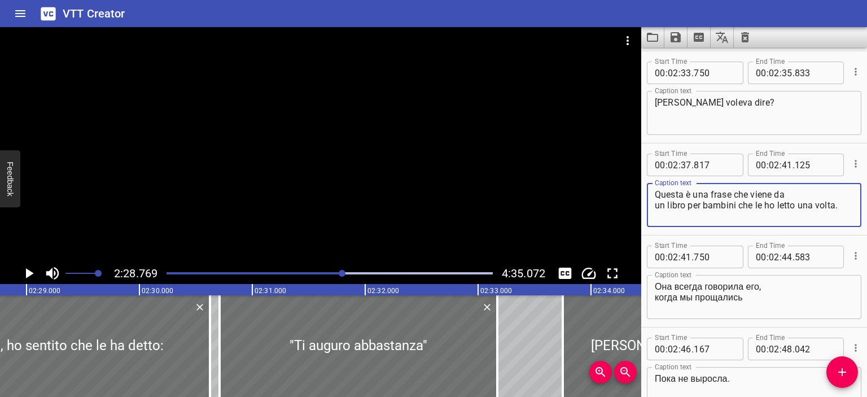
scroll to position [1939, 0]
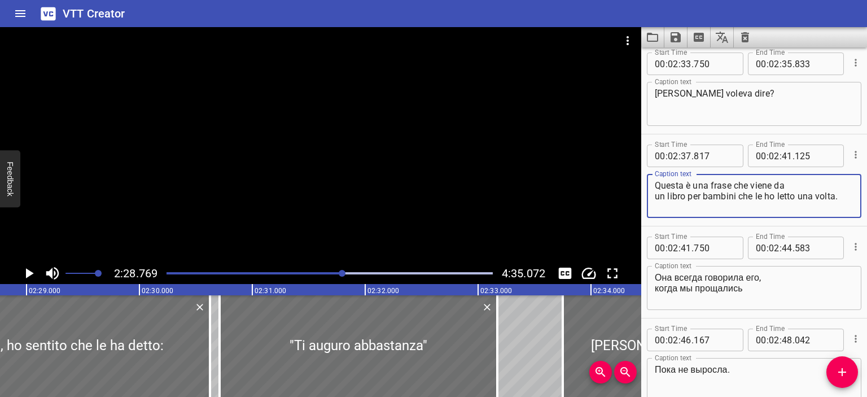
type textarea "Questa è una frase che viene da un libro per bambini che le ho letto una volta."
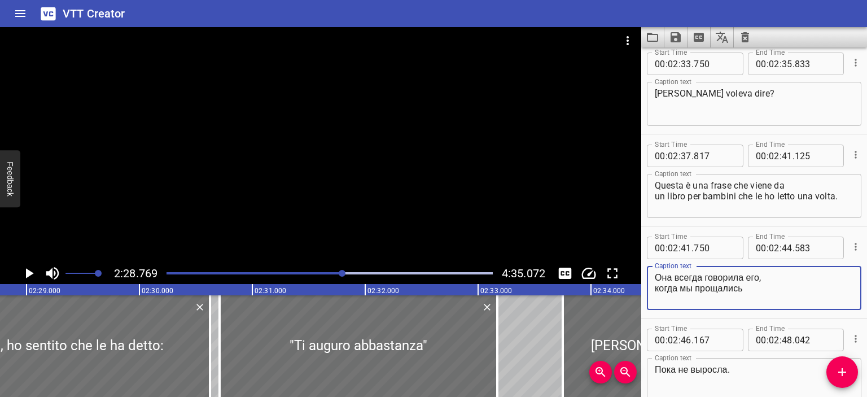
drag, startPoint x: 760, startPoint y: 293, endPoint x: 641, endPoint y: 277, distance: 120.1
click at [641, 277] on div "Start Time 00 : 02 : 41 . 750 Start Time End Time 00 : 02 : 44 . 583 End Time C…" at bounding box center [754, 271] width 226 height 91
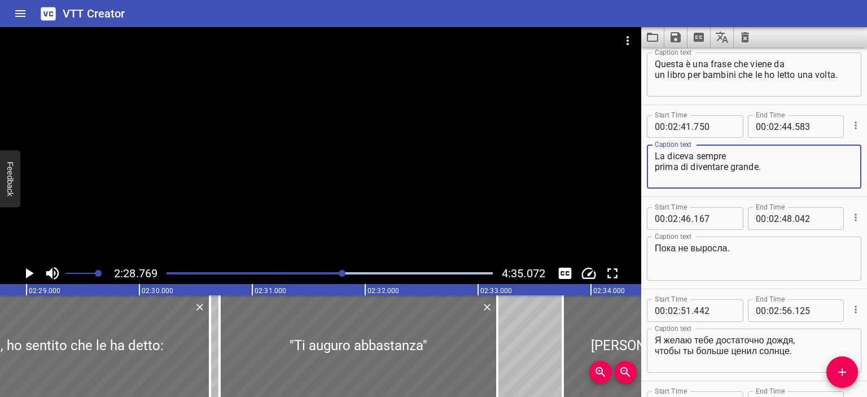
scroll to position [2060, 0]
type textarea "Она всегда говорила его, когда мы прощались"
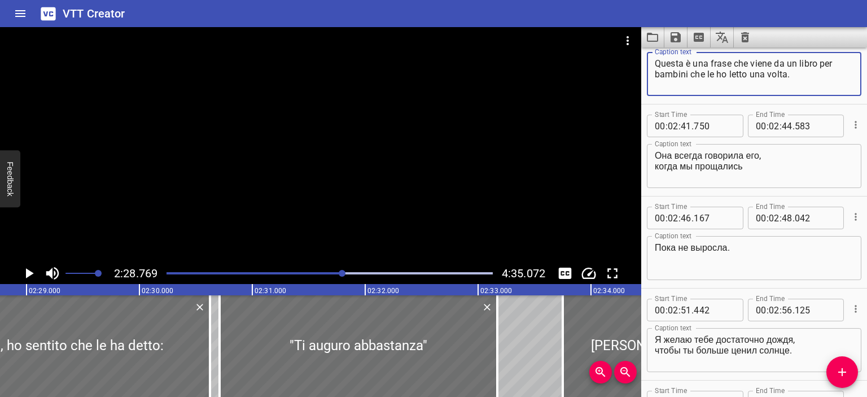
type textarea "Questa è una frase che viene da un libro per bambini che le ho letto una volta."
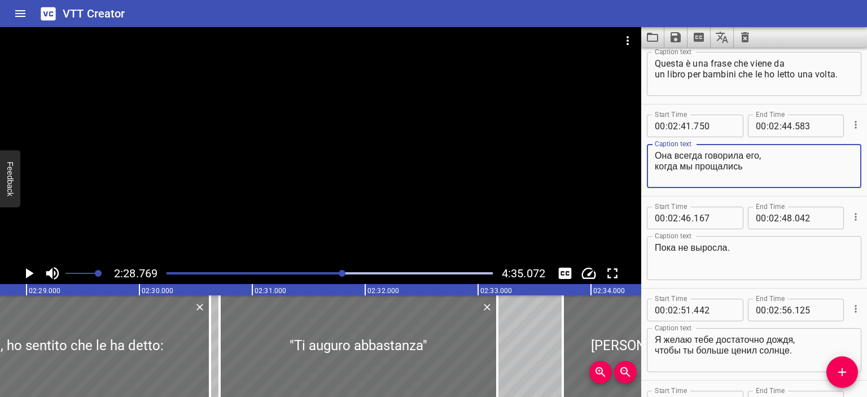
drag, startPoint x: 753, startPoint y: 166, endPoint x: 640, endPoint y: 157, distance: 112.7
click at [640, 157] on main "2:28.769 4:35.072 00:00.000 00:01.000 00:02.000 00:03.000 00:04.000 00:05.000 0…" at bounding box center [433, 212] width 867 height 370
type textarea "La diceva sempre prima di andare via."
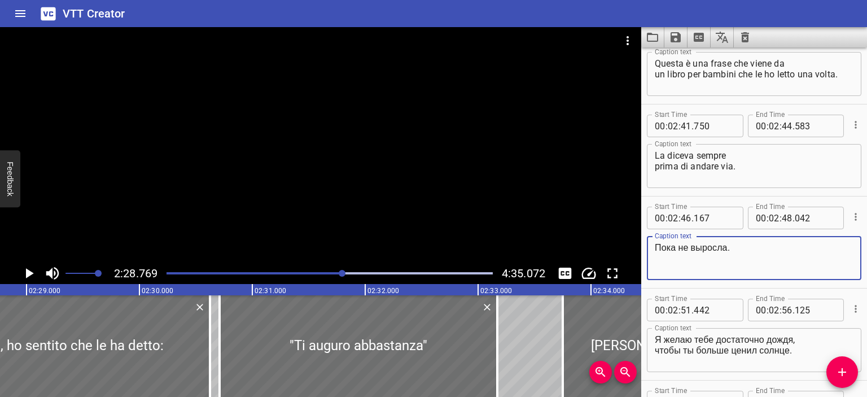
drag, startPoint x: 731, startPoint y: 248, endPoint x: 638, endPoint y: 245, distance: 93.7
click at [638, 245] on main "2:28.769 4:35.072 00:00.000 00:01.000 00:02.000 00:03.000 00:04.000 00:05.000 0…" at bounding box center [433, 212] width 867 height 370
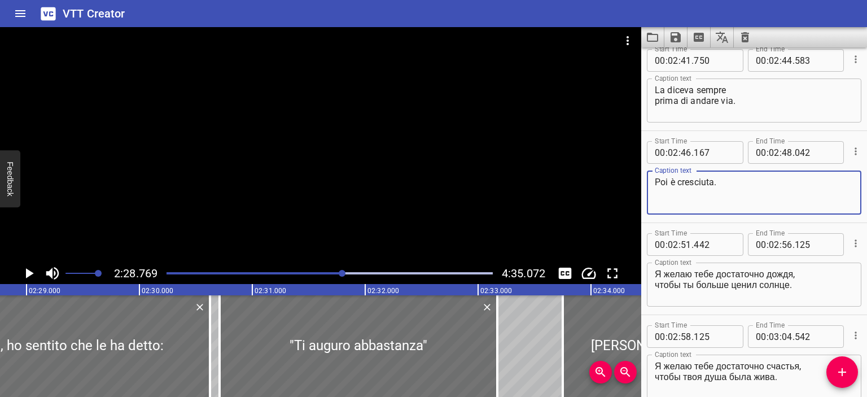
scroll to position [2127, 0]
type textarea "Poi è cresciuta."
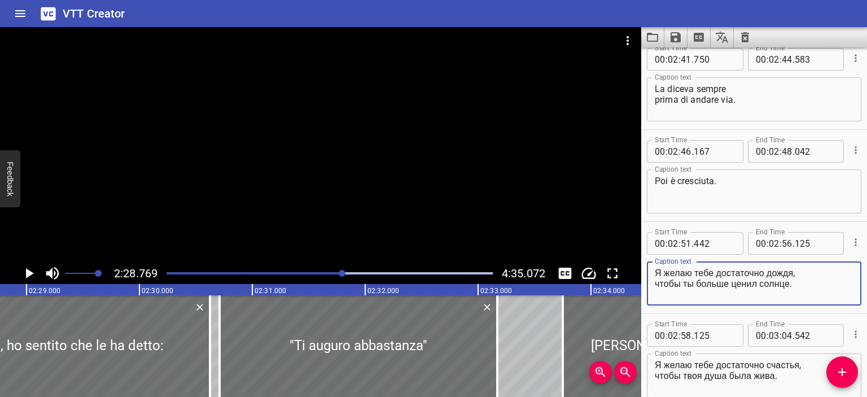
drag, startPoint x: 793, startPoint y: 284, endPoint x: 652, endPoint y: 271, distance: 141.1
click at [652, 271] on div "Я желаю тебе достаточно дождя, чтобы ты больше ценил солнце. Caption text" at bounding box center [754, 283] width 214 height 44
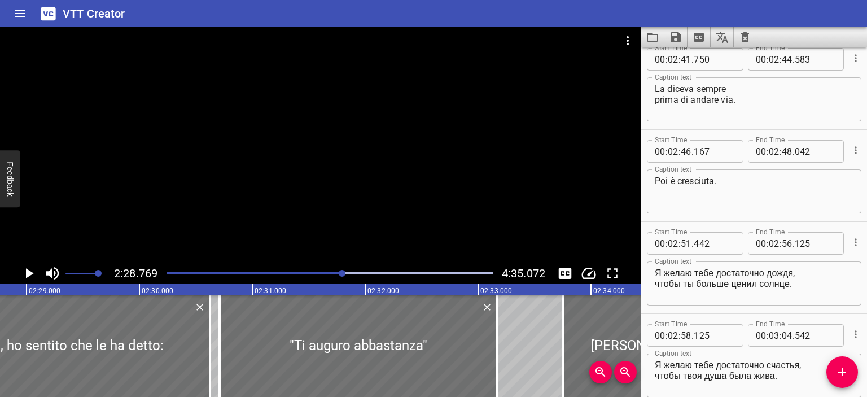
click at [652, 271] on div "Я желаю тебе достаточно дождя, чтобы ты больше ценил солнце. Caption text" at bounding box center [754, 283] width 214 height 44
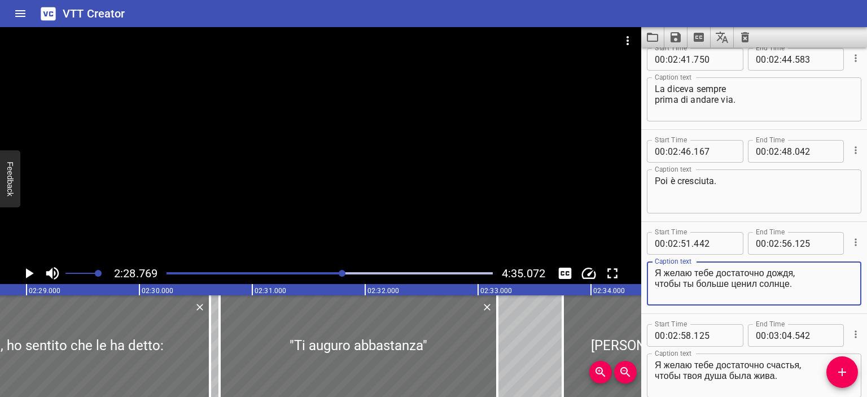
paste textarea "Ti auguro abbastanza pioggia, per apprezzare di più il sole"
click at [667, 285] on textarea "Ti auguro abbastanza pioggia, per apprezzare di più il sole." at bounding box center [753, 283] width 199 height 32
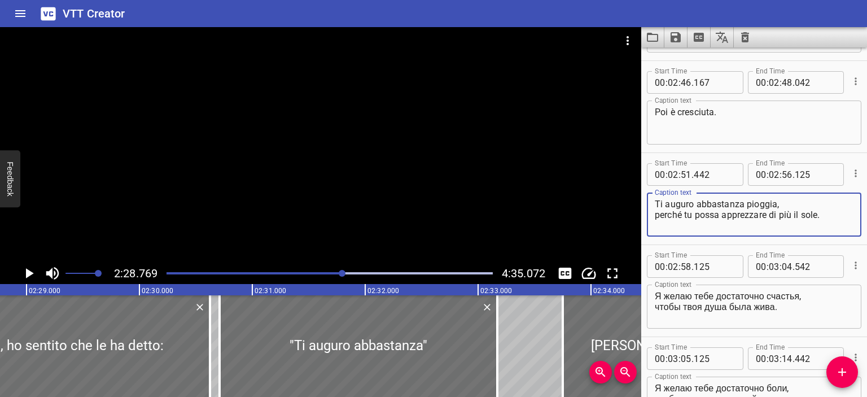
scroll to position [2199, 0]
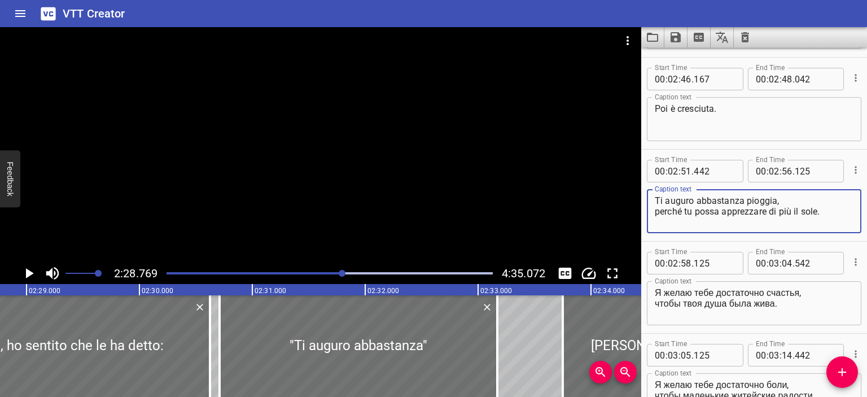
type textarea "Ti auguro abbastanza pioggia, perché tu possa apprezzare di più il sole."
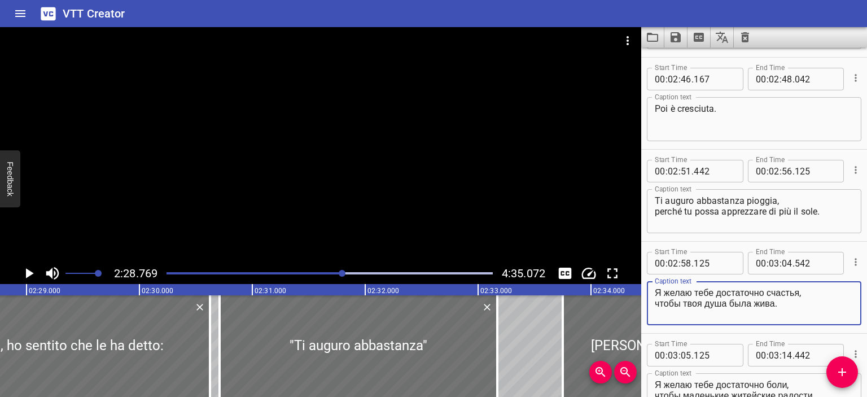
drag, startPoint x: 789, startPoint y: 304, endPoint x: 653, endPoint y: 291, distance: 136.6
click at [653, 291] on div "Я желаю тебе достаточно счастья, чтобы твоя душа была жива. Caption text" at bounding box center [754, 303] width 214 height 44
paste textarea "Ti auguro abbastanza felicità, per mantenere viva la tua anima"
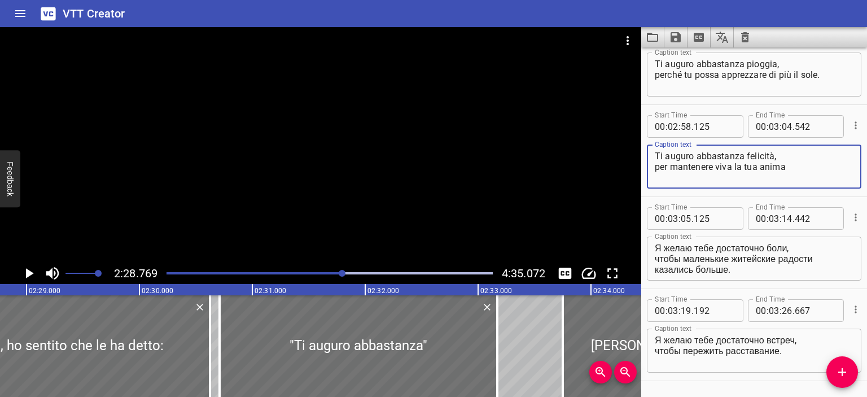
scroll to position [2336, 0]
type textarea "Ti auguro abbastanza felicità, per mantenere viva la tua anima"
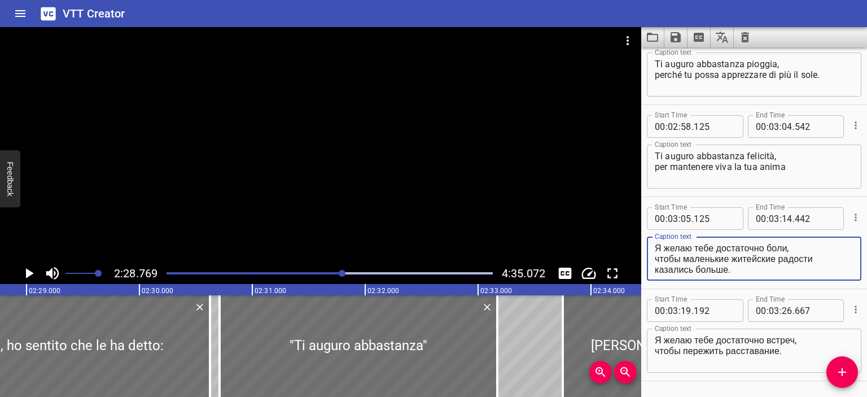
scroll to position [0, 0]
drag, startPoint x: 744, startPoint y: 268, endPoint x: 653, endPoint y: 244, distance: 94.0
click at [653, 244] on div "Я желаю тебе достаточно боли, чтобы маленькие житейские радости казались больше…" at bounding box center [754, 258] width 214 height 44
paste textarea "Ti auguro abbastanza dolore, in modo che le piccole gioie quotidiane sembrino p…"
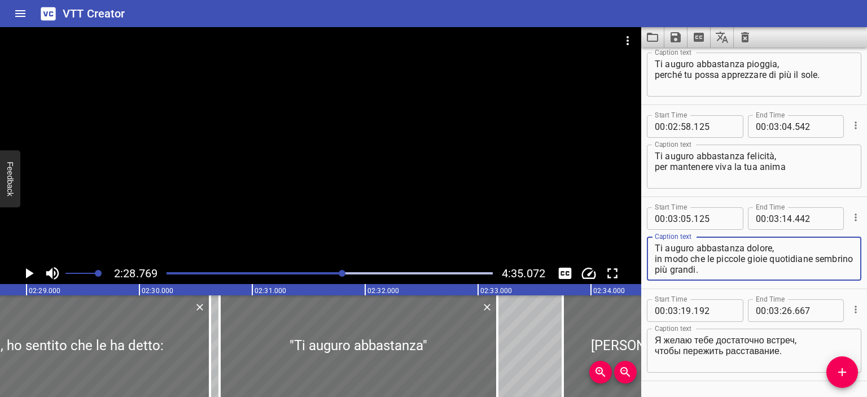
type textarea "Ti auguro abbastanza dolore, in modo che le piccole gioie quotidiane sembrino p…"
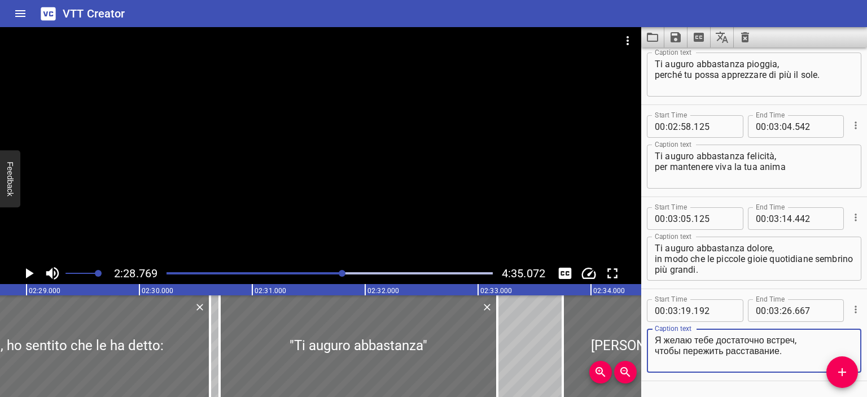
drag, startPoint x: 794, startPoint y: 348, endPoint x: 649, endPoint y: 340, distance: 145.2
click at [649, 340] on div "Я желаю тебе достаточно встреч, чтобы пережить расставание. Caption text" at bounding box center [754, 350] width 214 height 44
paste textarea "Ti auguro abbastanza incontri, per sopravvivere a una rottura"
drag, startPoint x: 680, startPoint y: 349, endPoint x: 774, endPoint y: 350, distance: 94.2
click at [774, 350] on textarea "Ti auguro abbastanza incontri, per sopravvivere a una rottura." at bounding box center [753, 351] width 199 height 32
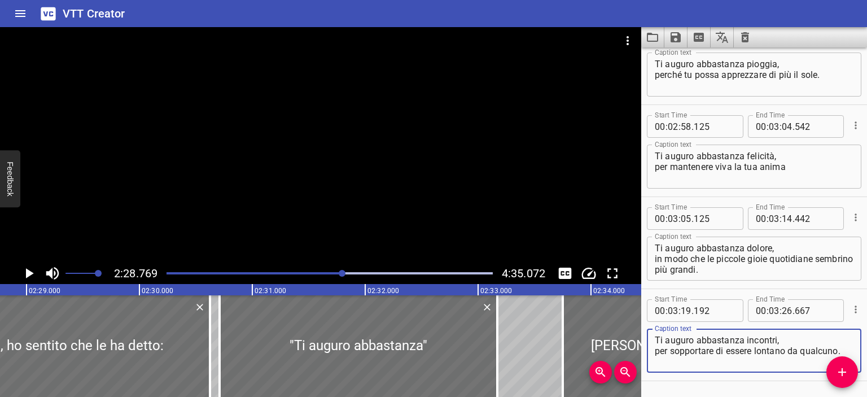
type textarea "Ti auguro abbastanza incontri, per sopportare di essere lontano da qualcuno."
click at [406, 173] on div at bounding box center [320, 144] width 641 height 235
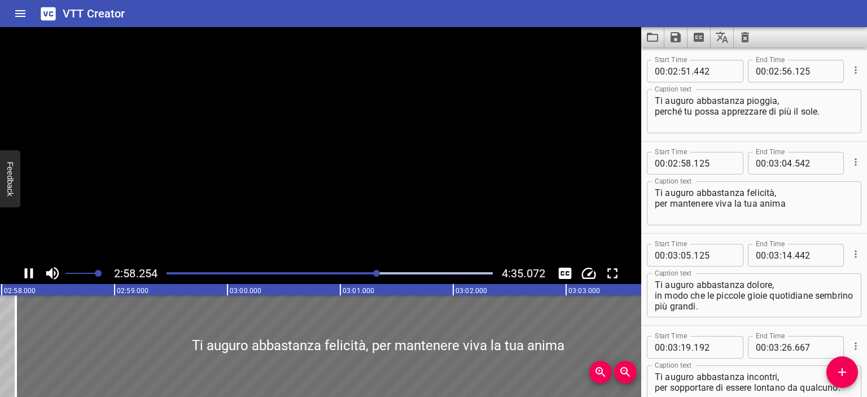
scroll to position [2370, 0]
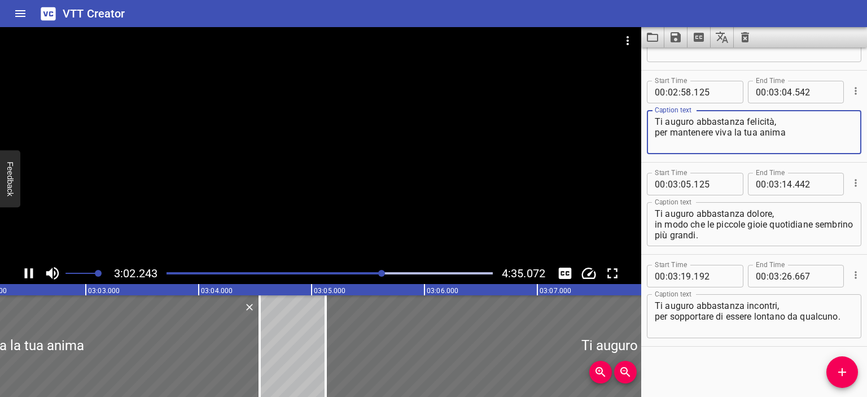
click at [799, 126] on textarea "Ti auguro abbastanza felicità, per mantenere viva la tua anima" at bounding box center [753, 132] width 199 height 32
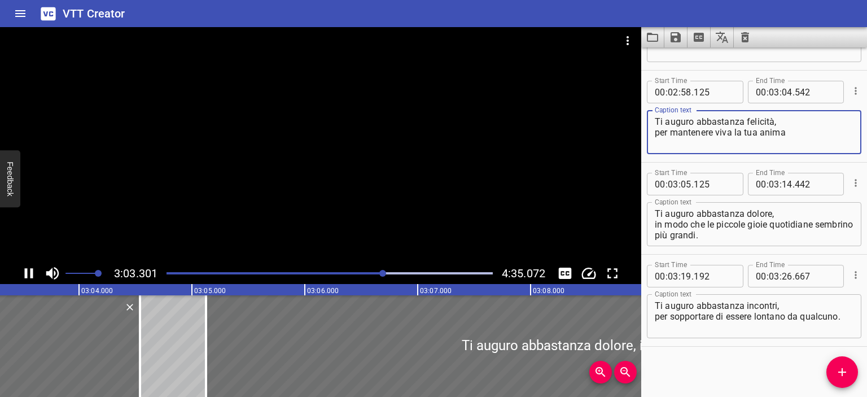
click at [797, 133] on textarea "Ti auguro abbastanza felicità, per mantenere viva la tua anima" at bounding box center [753, 132] width 199 height 32
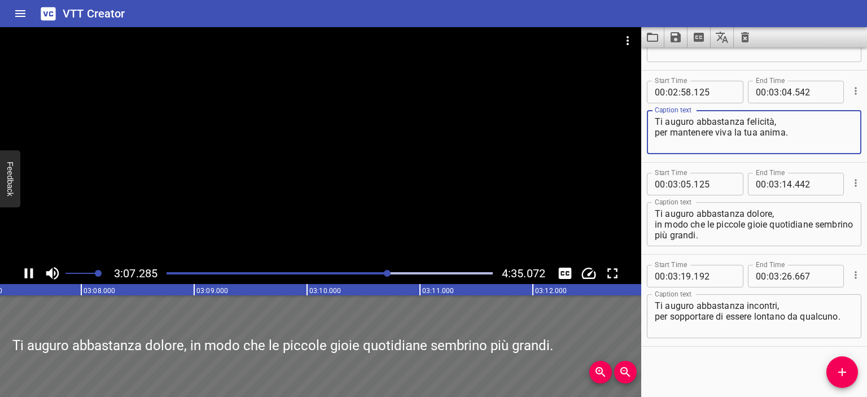
scroll to position [0, 0]
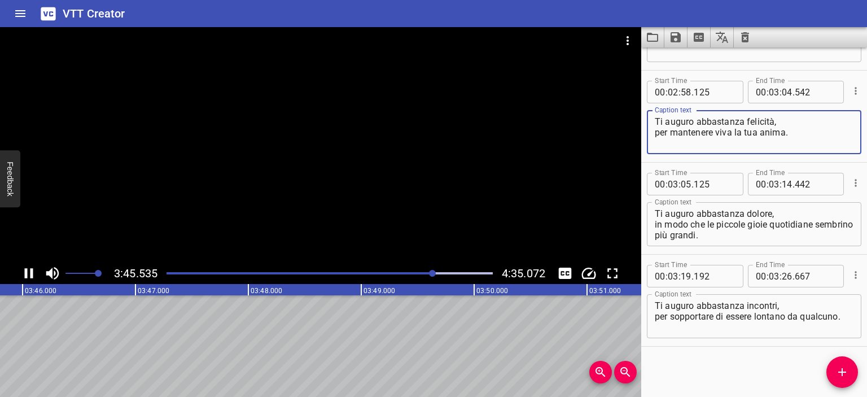
type textarea "Ti auguro abbastanza felicità, per mantenere viva la tua anima."
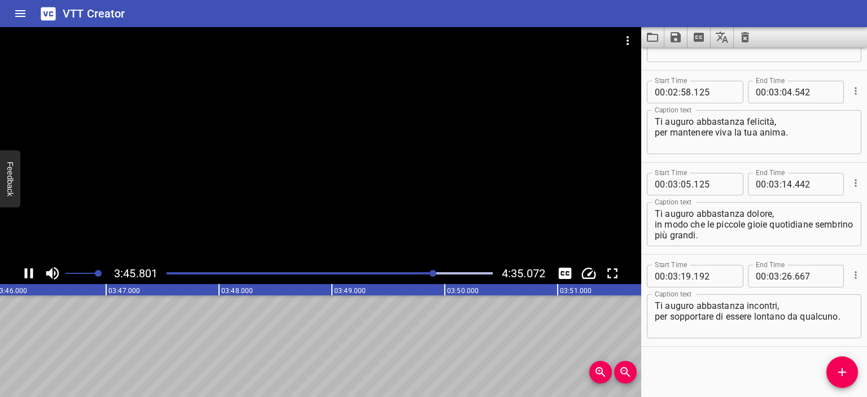
click at [425, 212] on div at bounding box center [320, 144] width 641 height 235
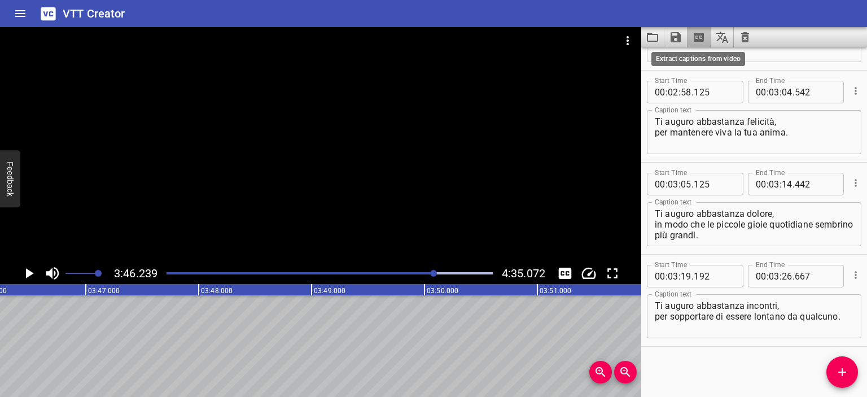
click at [701, 39] on icon "Extract captions from video" at bounding box center [698, 37] width 10 height 9
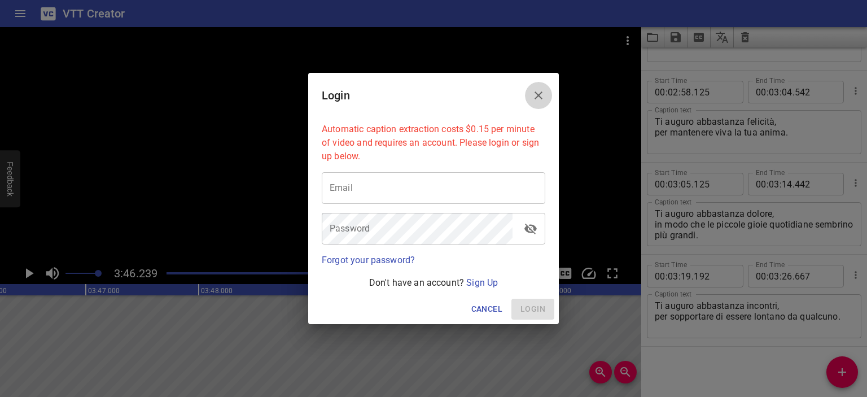
click at [542, 94] on icon "Close" at bounding box center [538, 96] width 14 height 14
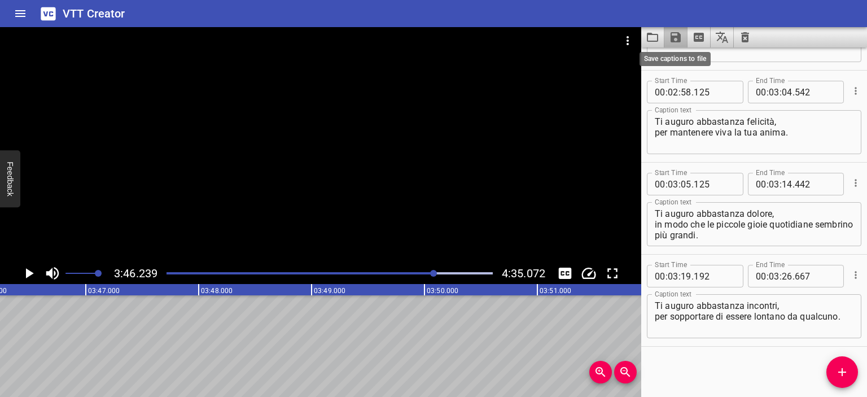
click at [677, 40] on icon "Save captions to file" at bounding box center [675, 37] width 10 height 10
click at [694, 58] on li "Save to VTT file" at bounding box center [705, 62] width 83 height 20
